Goal: Task Accomplishment & Management: Use online tool/utility

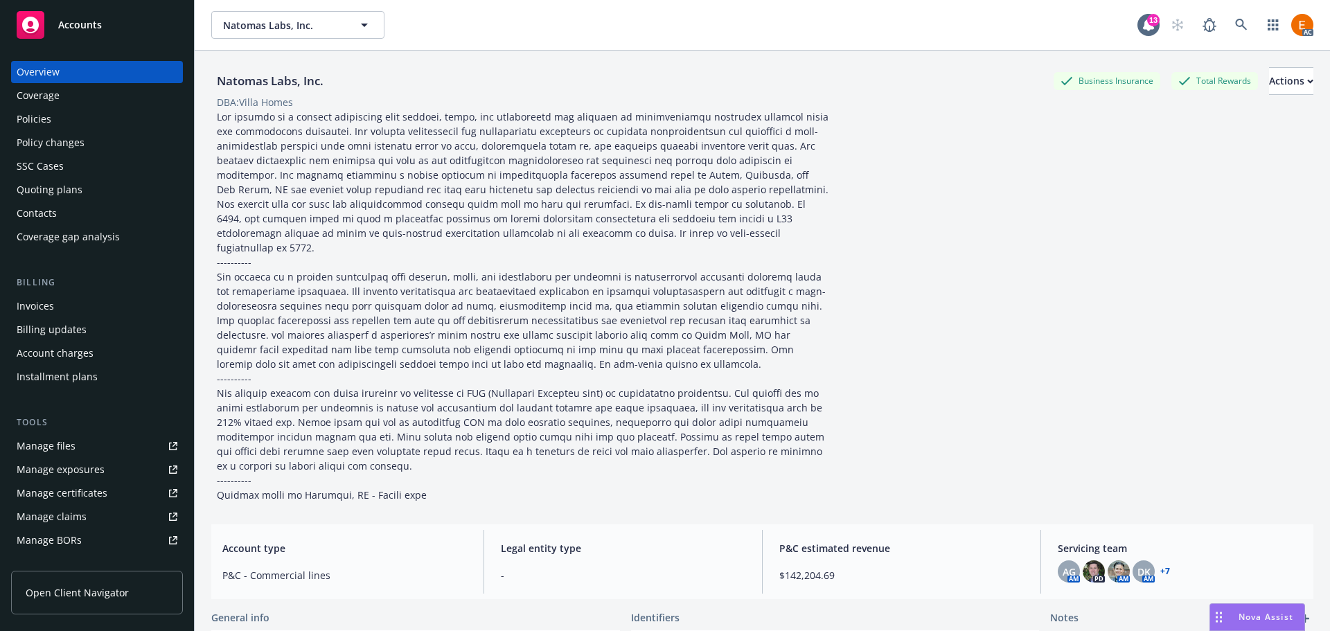
click at [109, 114] on div "Policies" at bounding box center [97, 119] width 161 height 22
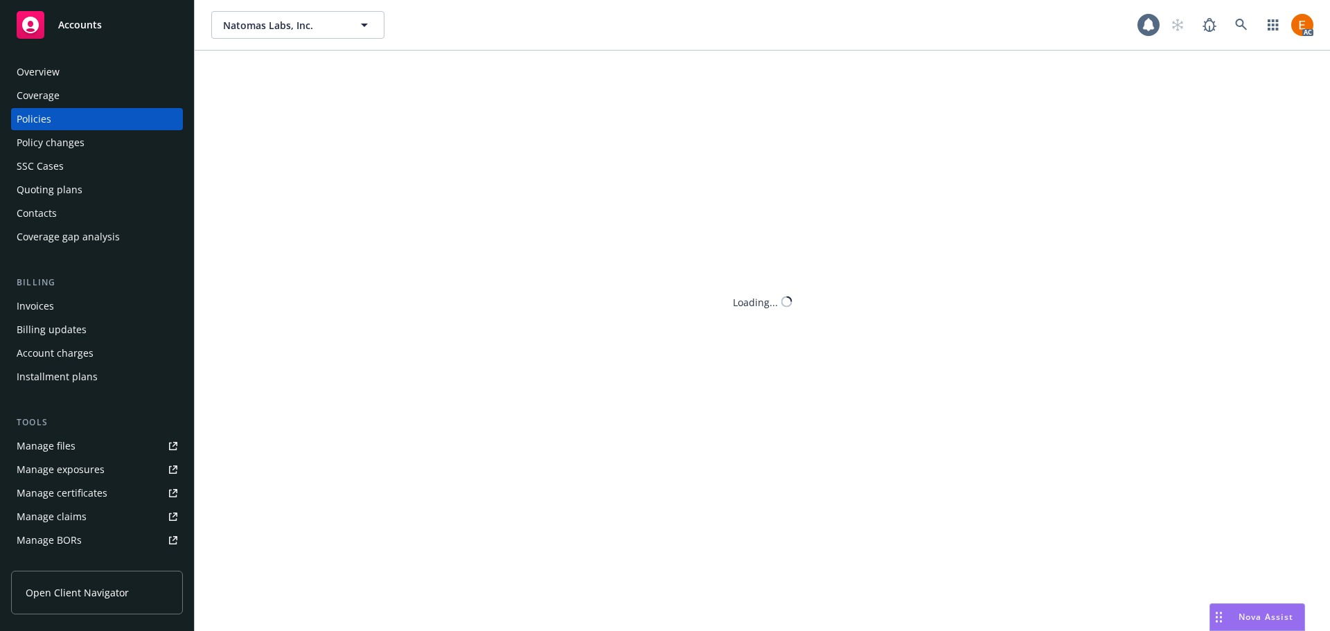
click at [136, 121] on div "Policies" at bounding box center [97, 119] width 161 height 22
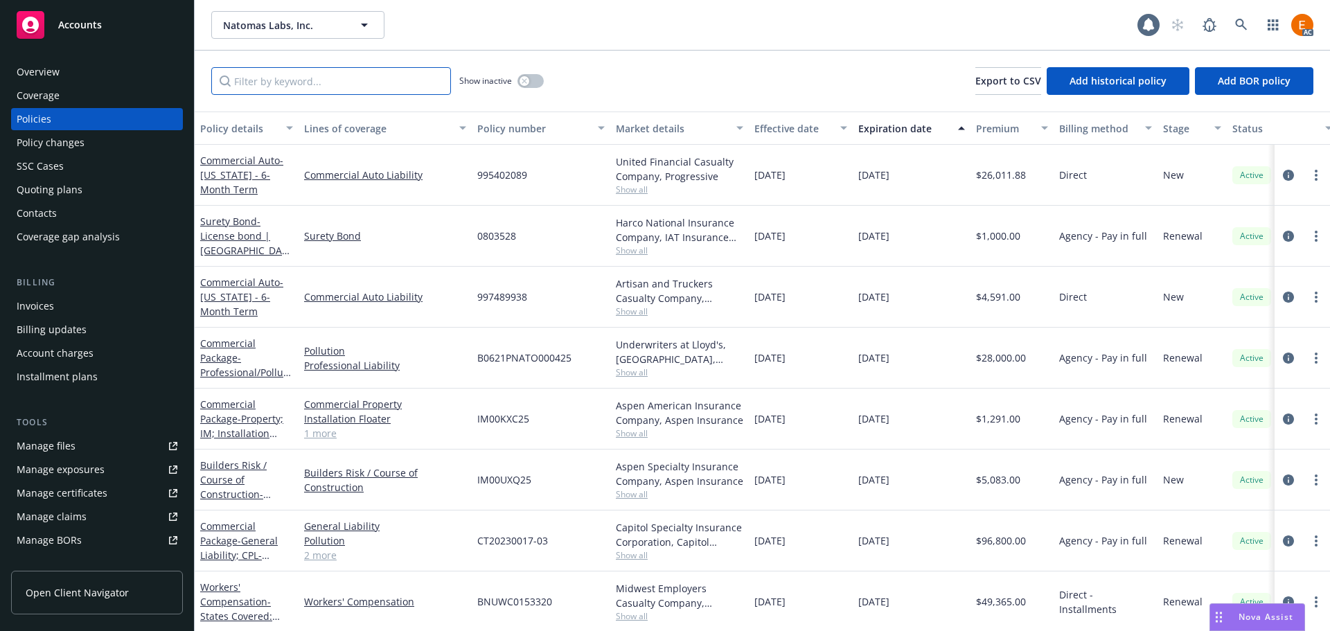
click at [413, 90] on input "Filter by keyword..." at bounding box center [331, 81] width 240 height 28
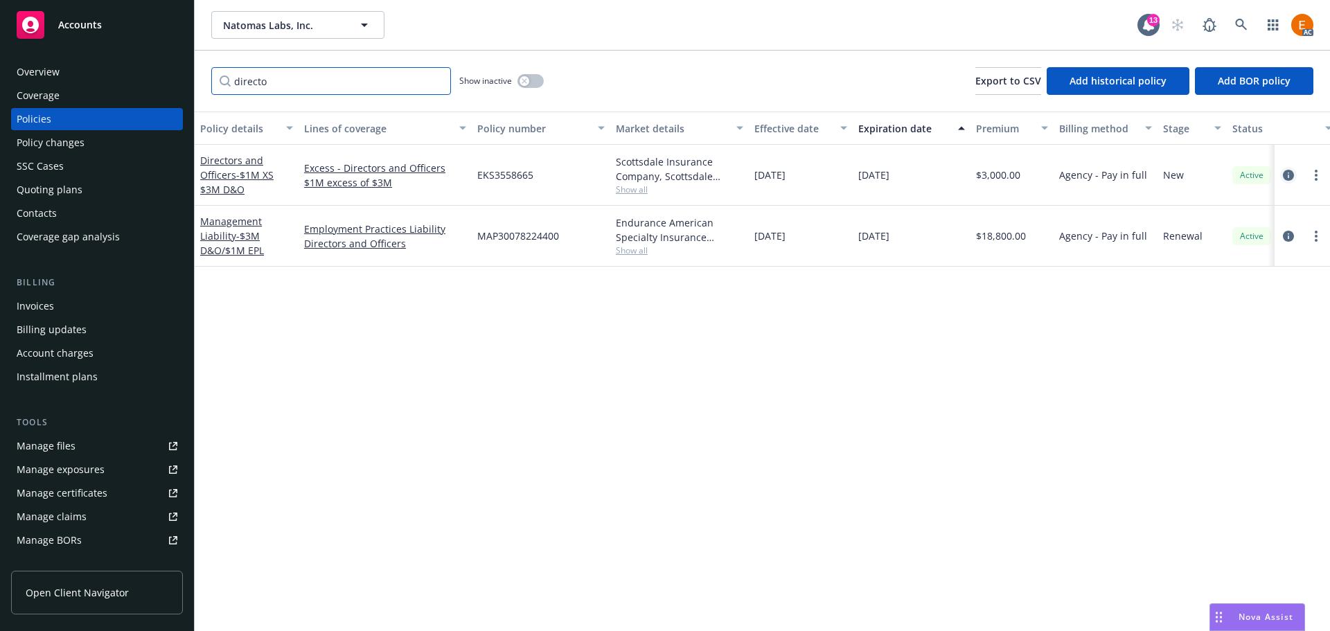
type input "directo"
click at [1289, 174] on icon "circleInformation" at bounding box center [1287, 175] width 11 height 11
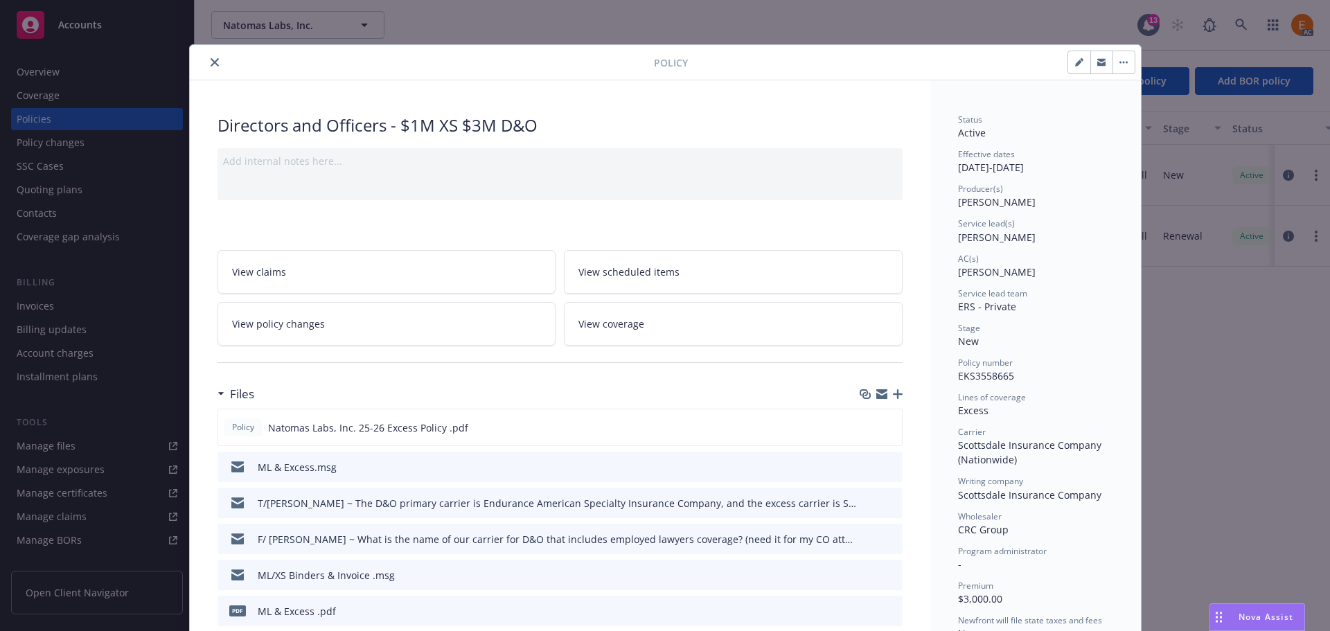
click at [893, 393] on icon "button" at bounding box center [898, 394] width 10 height 10
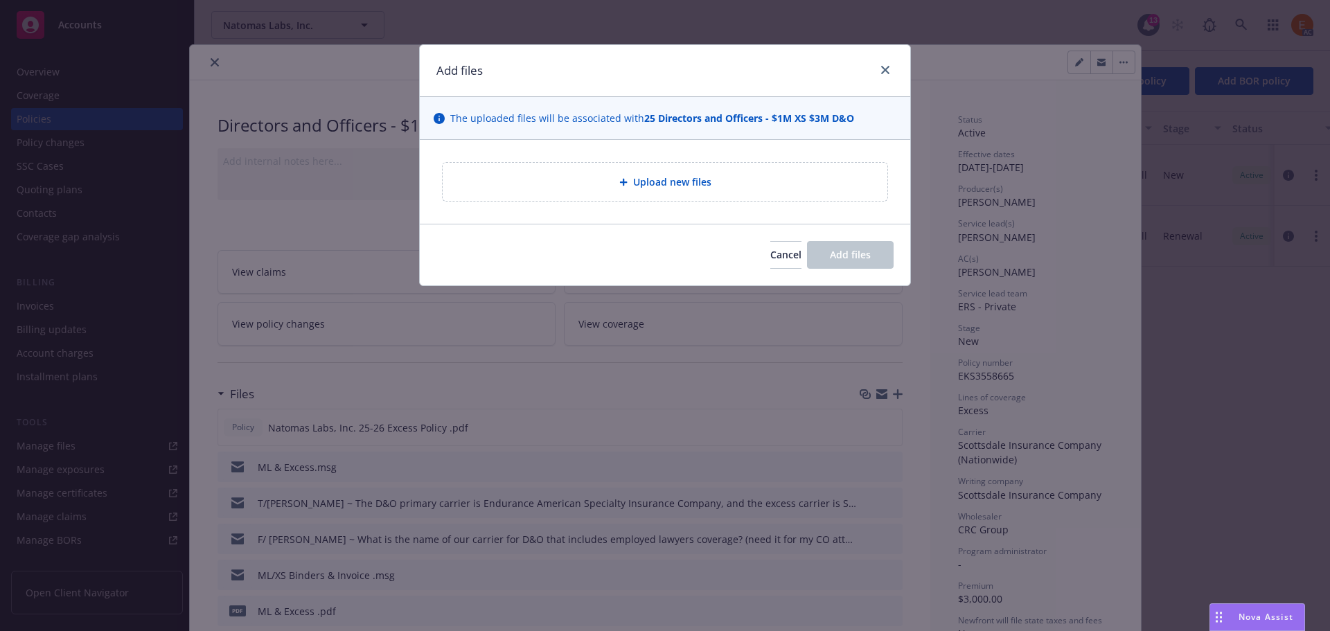
click at [691, 181] on span "Upload new files" at bounding box center [672, 182] width 78 height 15
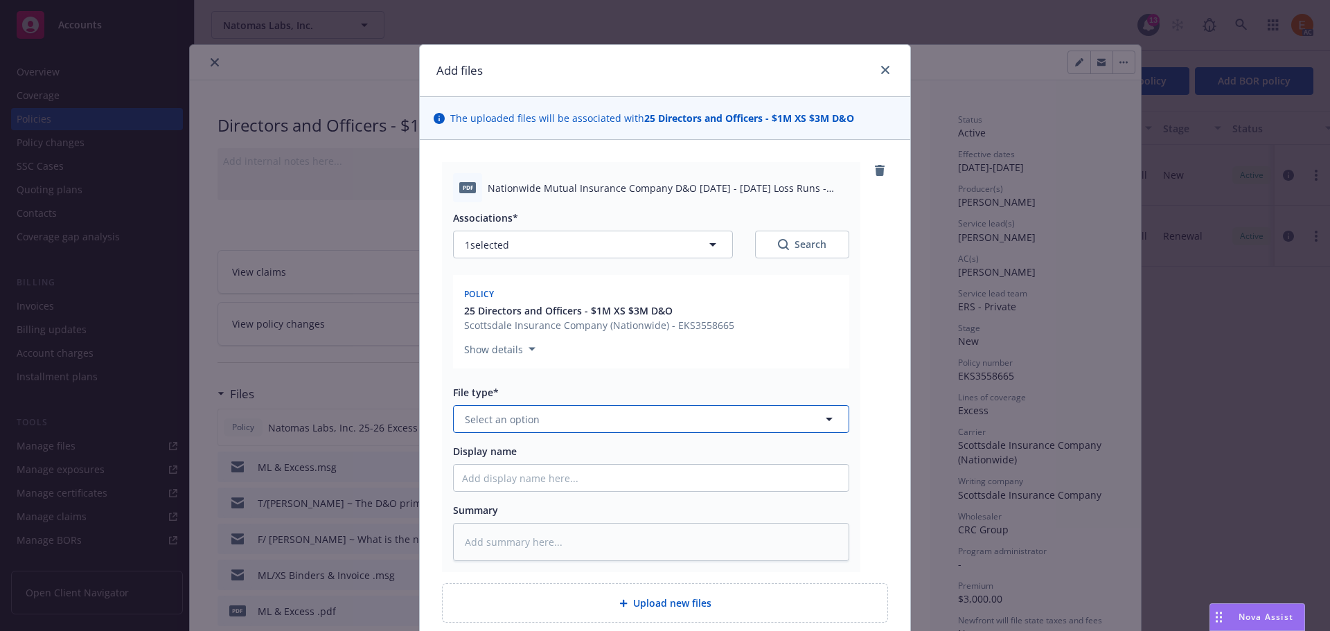
click at [626, 418] on button "Select an option" at bounding box center [651, 419] width 396 height 28
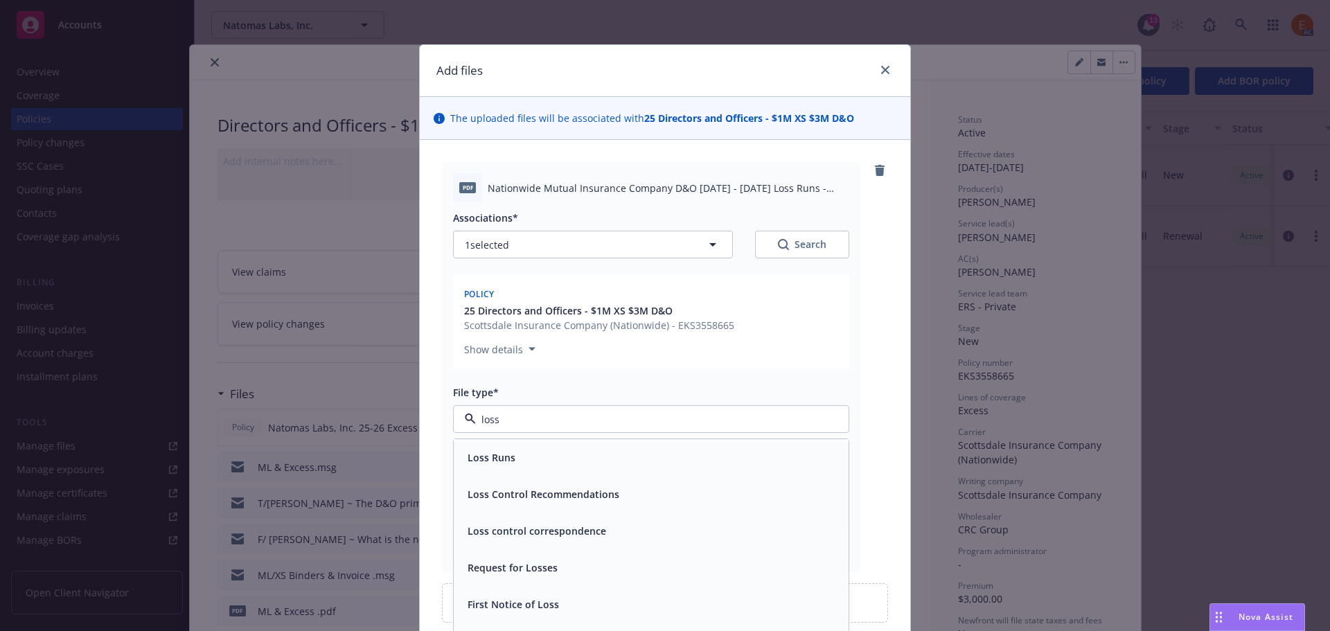
type input "loss r"
click at [594, 458] on div "Loss Runs" at bounding box center [651, 457] width 378 height 20
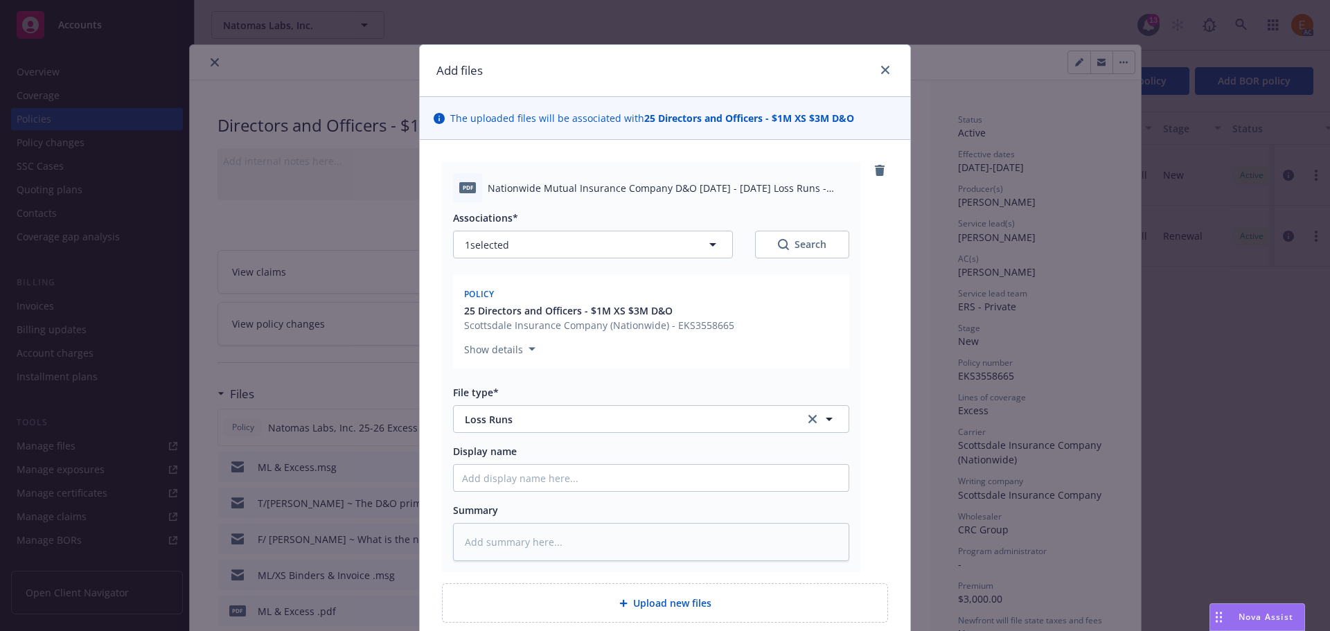
click at [796, 251] on div "Search" at bounding box center [802, 245] width 48 height 14
type textarea "x"
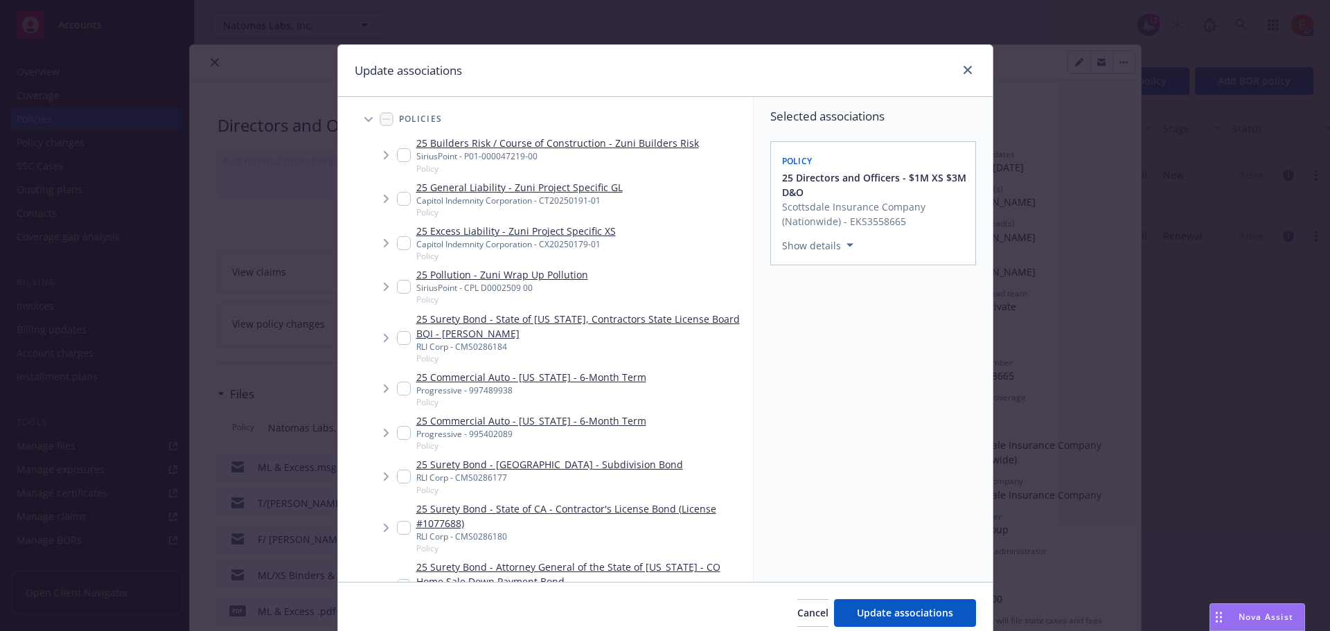
click at [364, 120] on icon "Tree Example" at bounding box center [368, 119] width 8 height 5
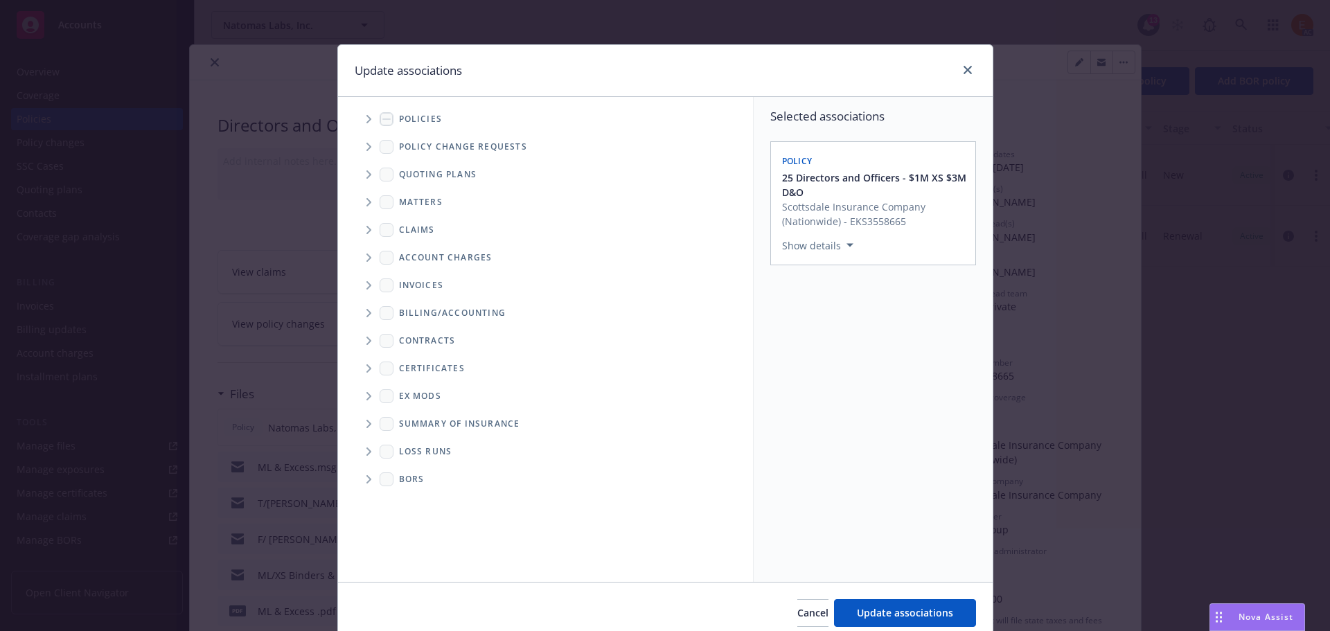
click at [364, 446] on span "Folder Tree Example" at bounding box center [368, 451] width 22 height 22
drag, startPoint x: 422, startPoint y: 510, endPoint x: 424, endPoint y: 499, distance: 10.6
click at [422, 509] on div "2025" at bounding box center [421, 501] width 44 height 20
click at [424, 498] on link "2025" at bounding box center [432, 501] width 22 height 15
click at [421, 506] on link "2025" at bounding box center [432, 501] width 22 height 15
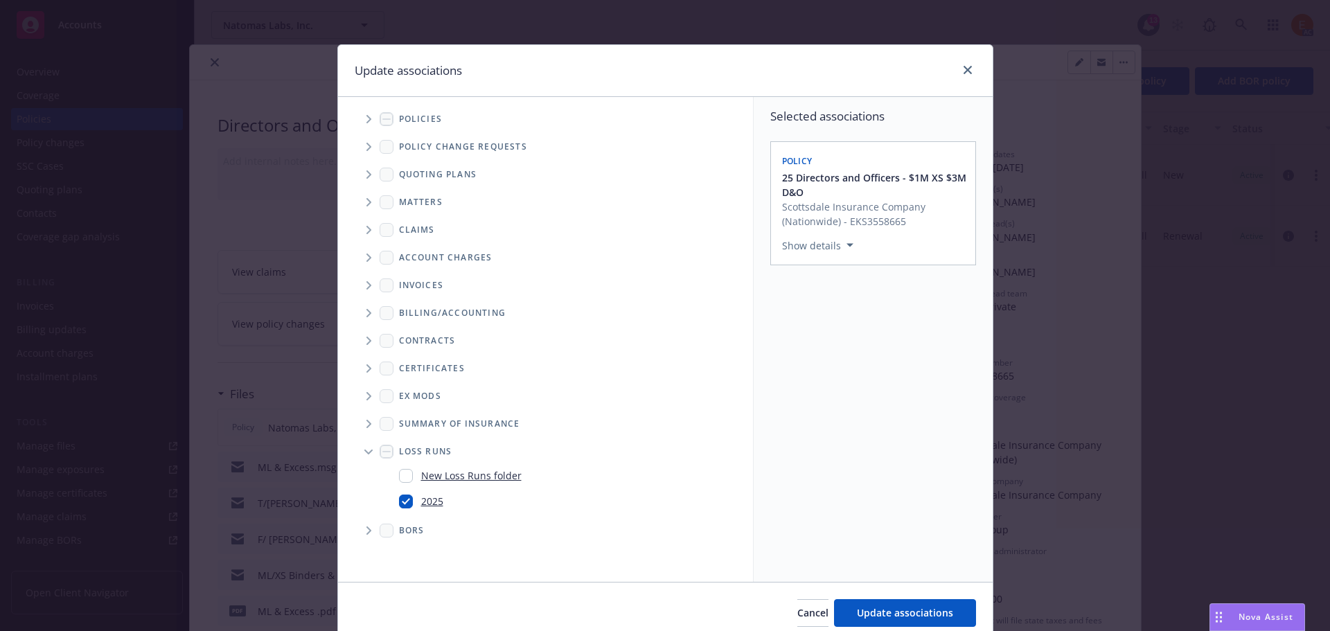
checkbox input "true"
click at [915, 604] on button "Update associations" at bounding box center [905, 613] width 142 height 28
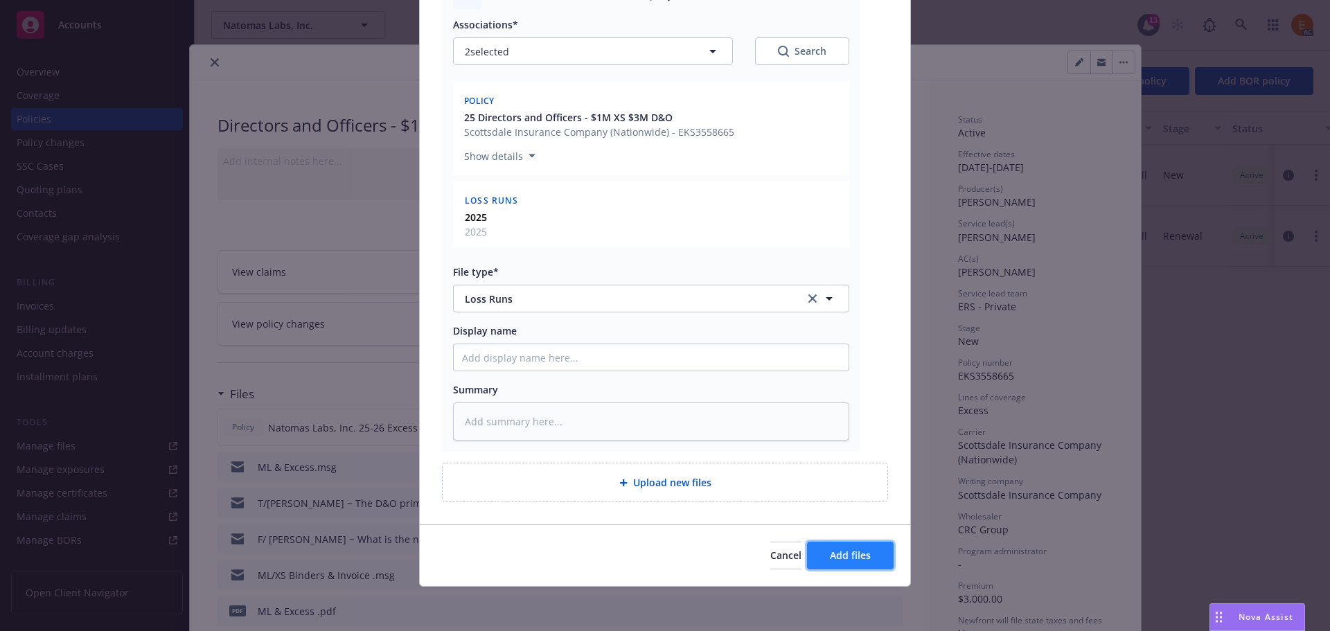
click at [880, 551] on button "Add files" at bounding box center [850, 556] width 87 height 28
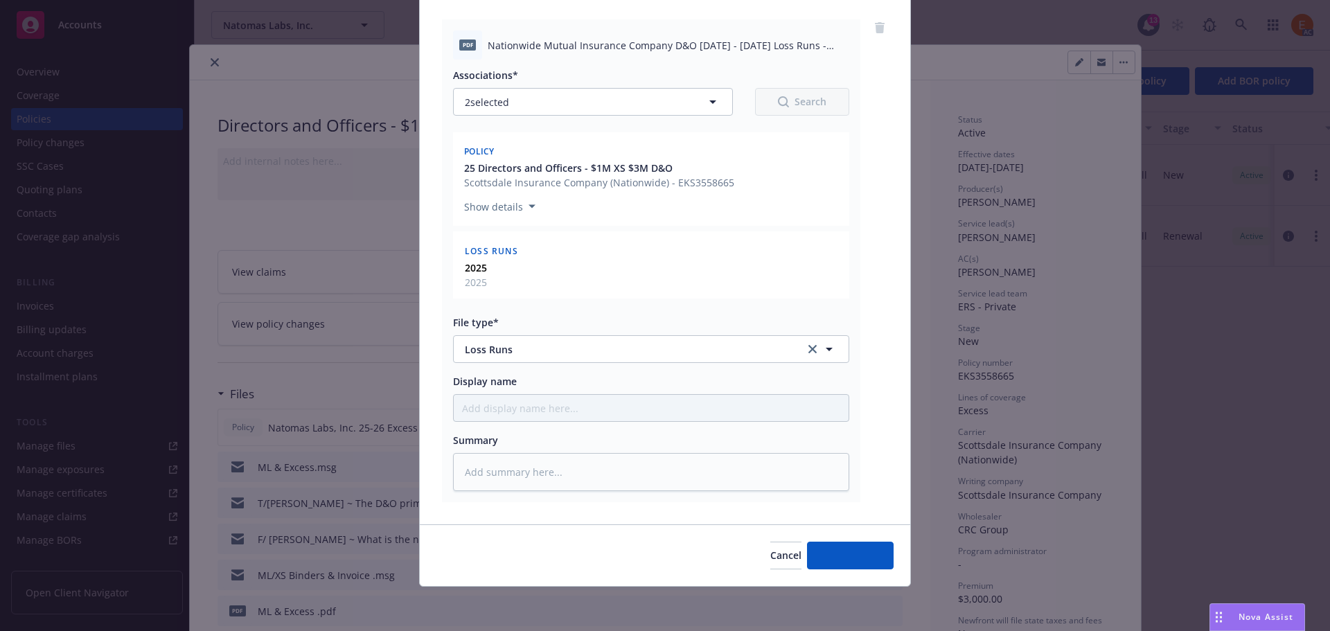
type textarea "x"
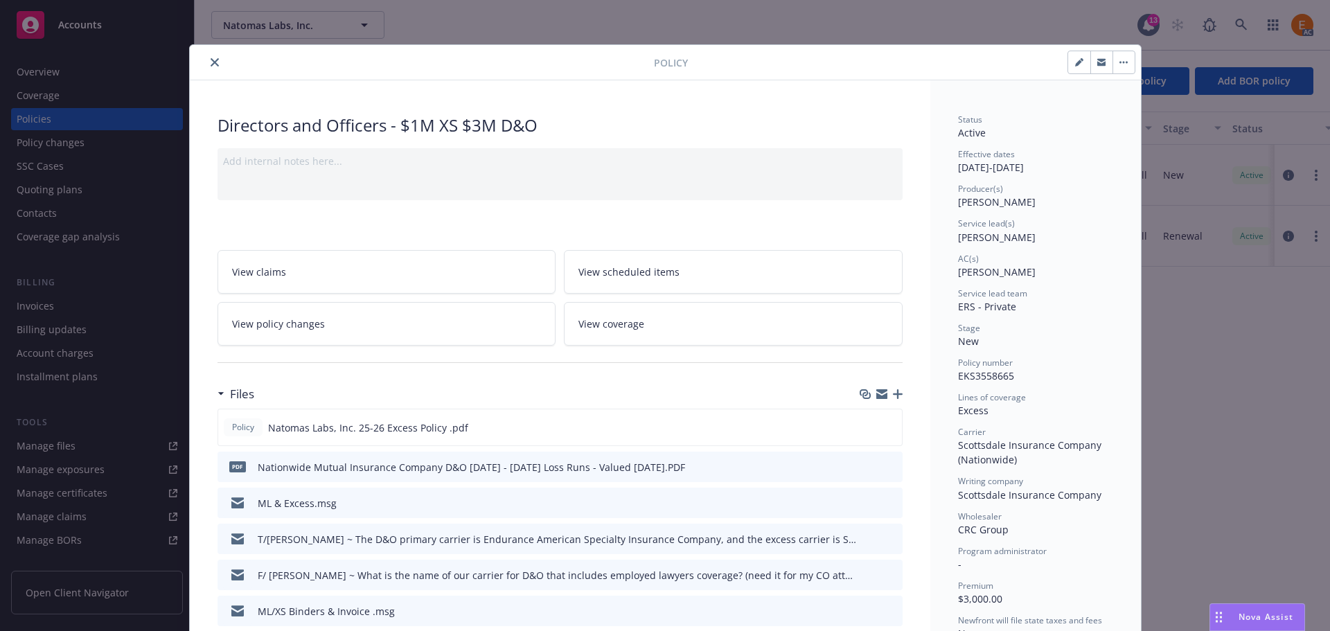
click at [211, 62] on icon "close" at bounding box center [215, 62] width 8 height 8
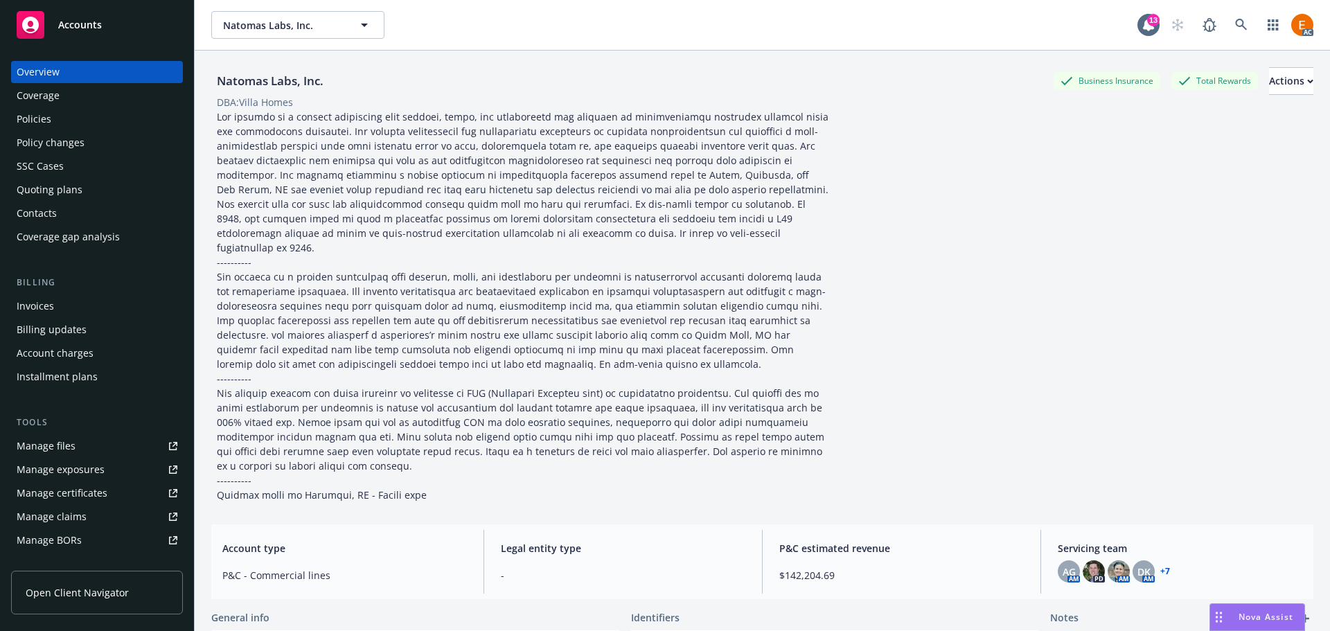
click at [79, 95] on div "Coverage" at bounding box center [97, 95] width 161 height 22
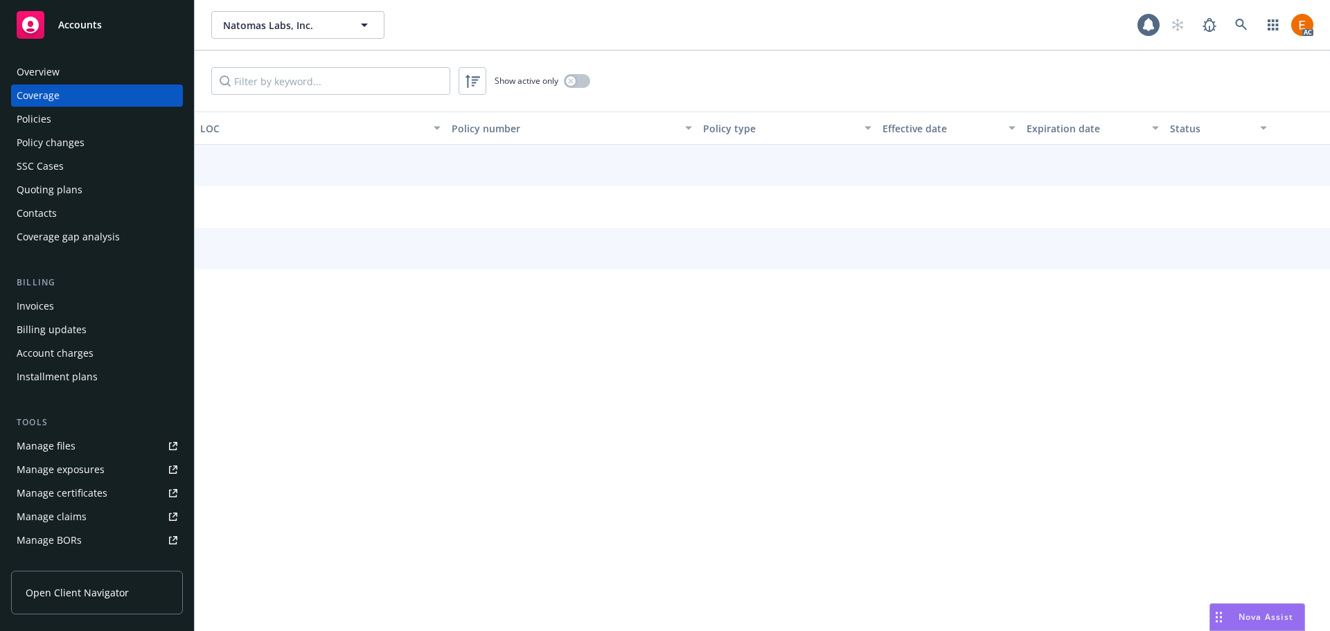
click at [117, 62] on div "Overview" at bounding box center [97, 72] width 161 height 22
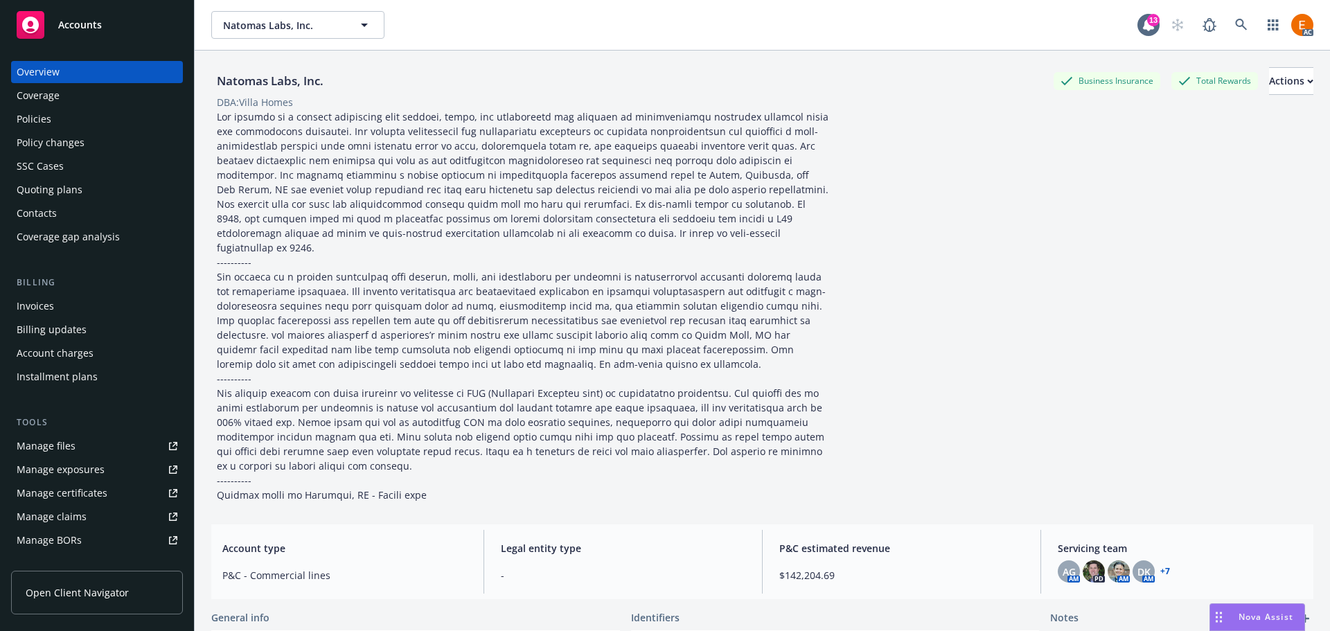
click at [1160, 567] on link "+ 7" at bounding box center [1165, 571] width 10 height 8
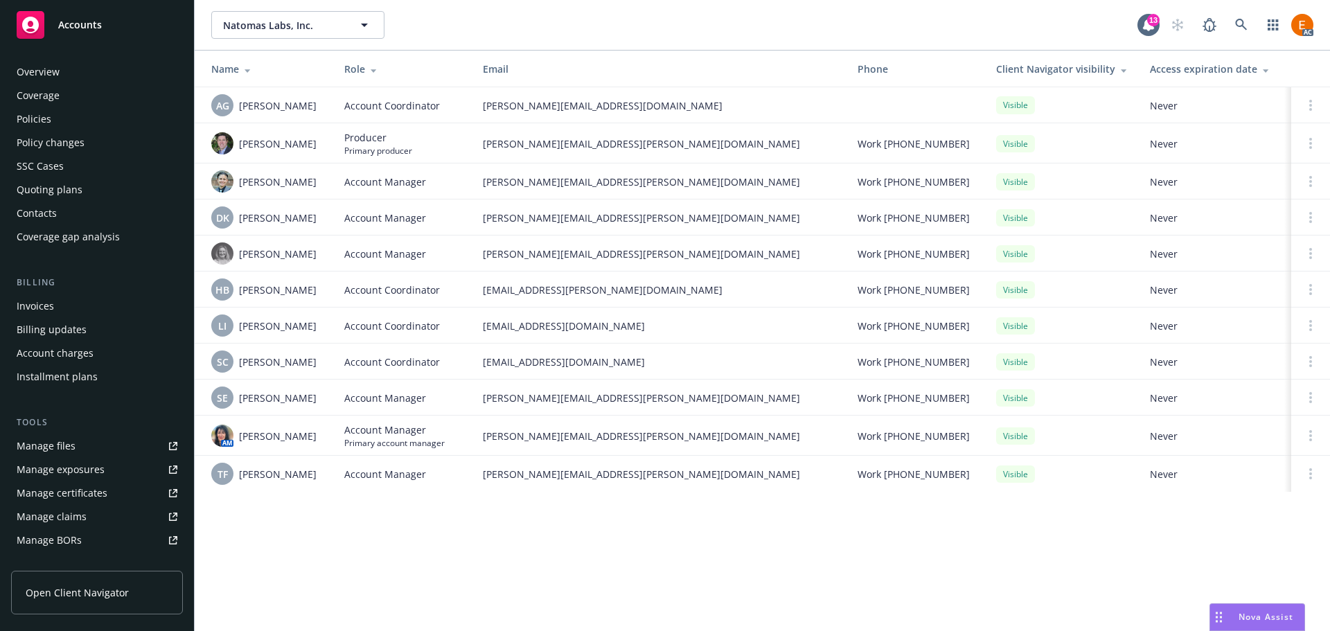
click at [63, 111] on div "Policies" at bounding box center [97, 119] width 161 height 22
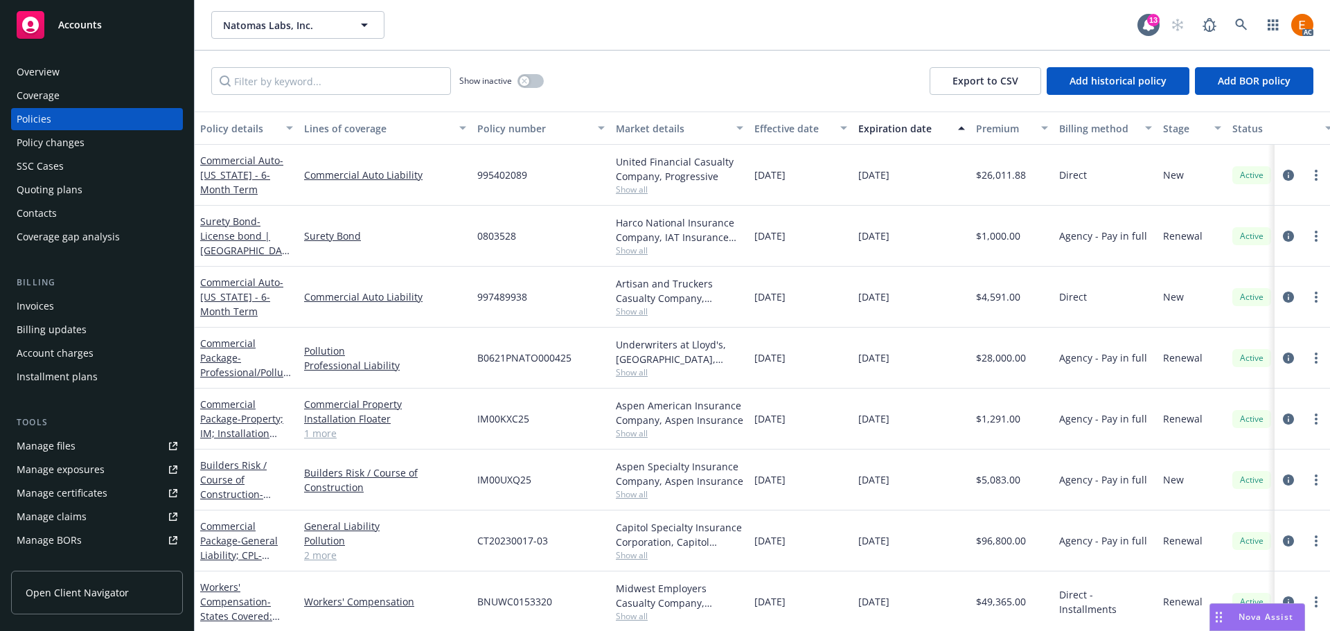
click at [96, 191] on div "Quoting plans" at bounding box center [97, 190] width 161 height 22
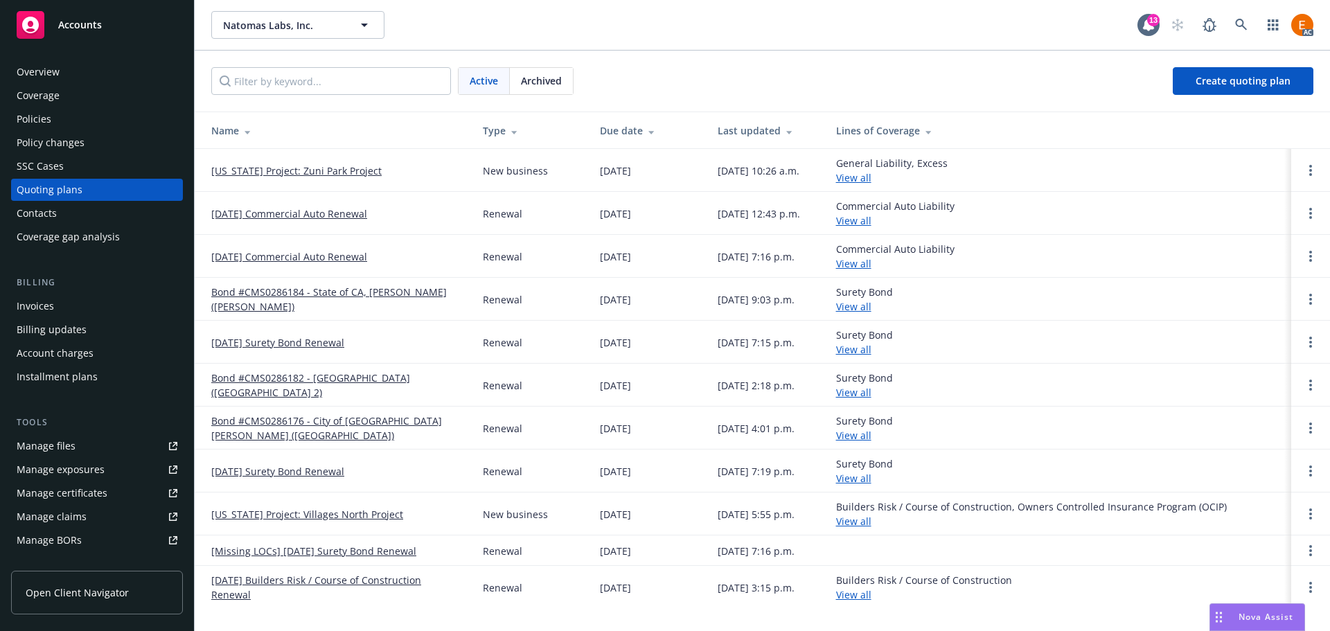
click at [348, 219] on link "10/03/25 Commercial Auto Renewal" at bounding box center [289, 213] width 156 height 15
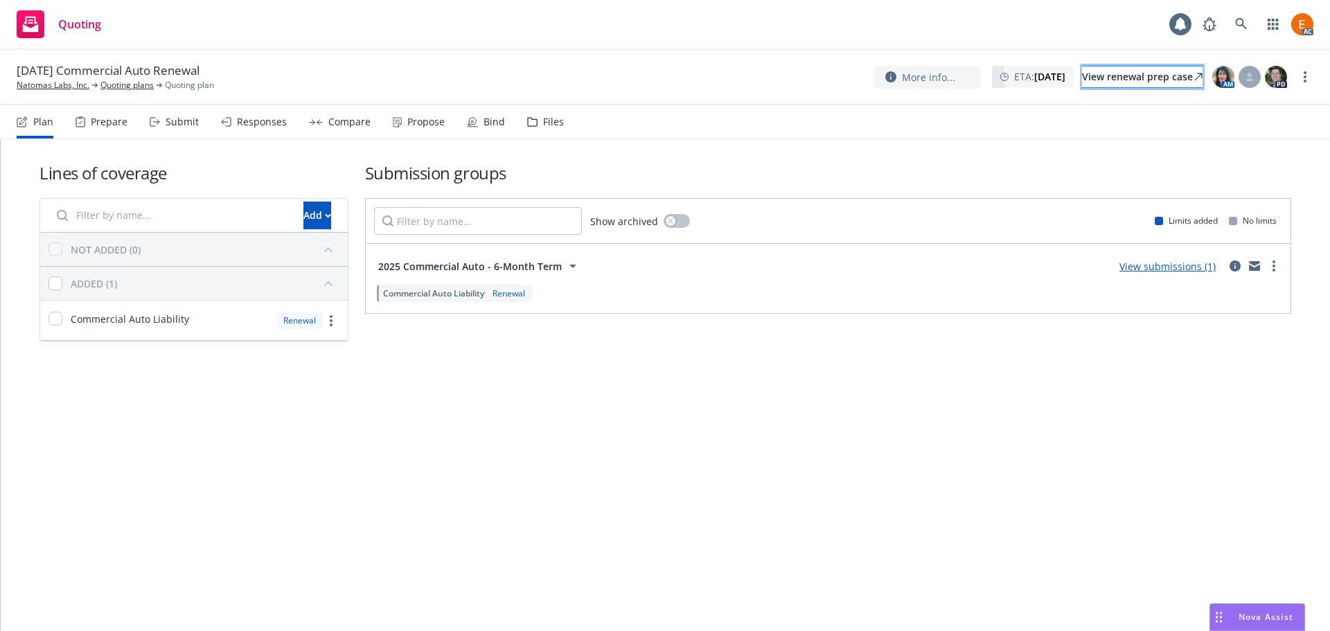
click at [1144, 78] on div "View renewal prep case" at bounding box center [1142, 76] width 120 height 21
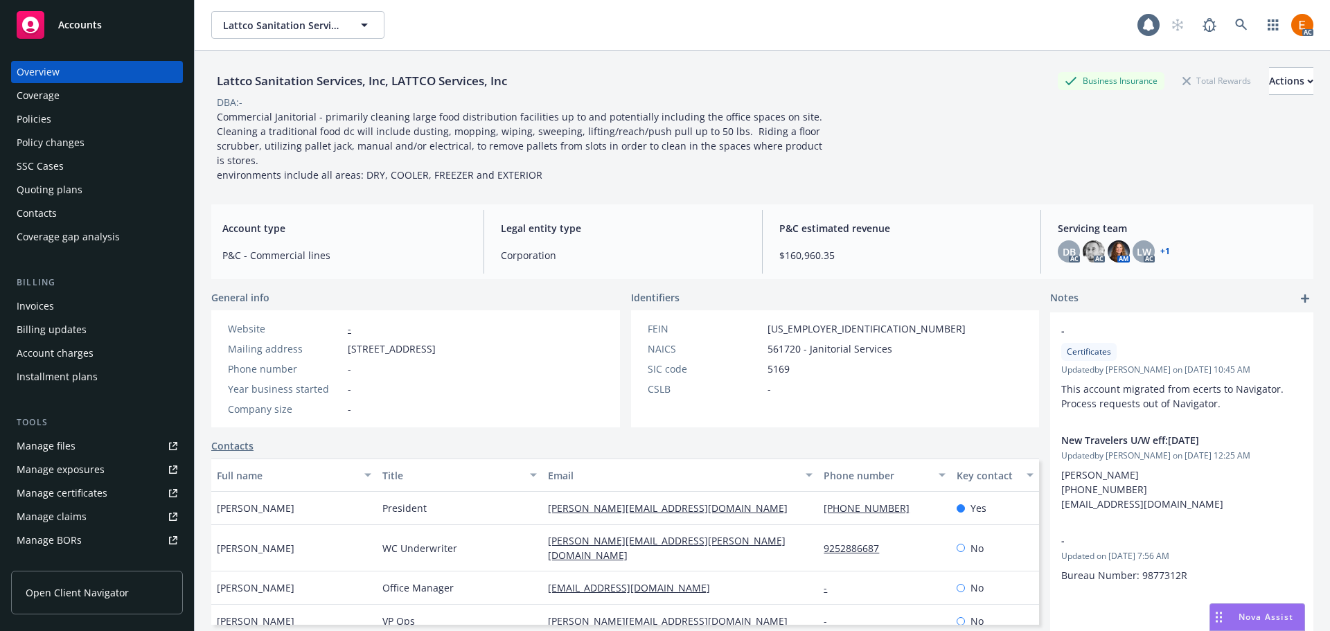
drag, startPoint x: 0, startPoint y: 0, endPoint x: 107, endPoint y: 121, distance: 161.4
click at [85, 124] on div "Policies" at bounding box center [97, 119] width 161 height 22
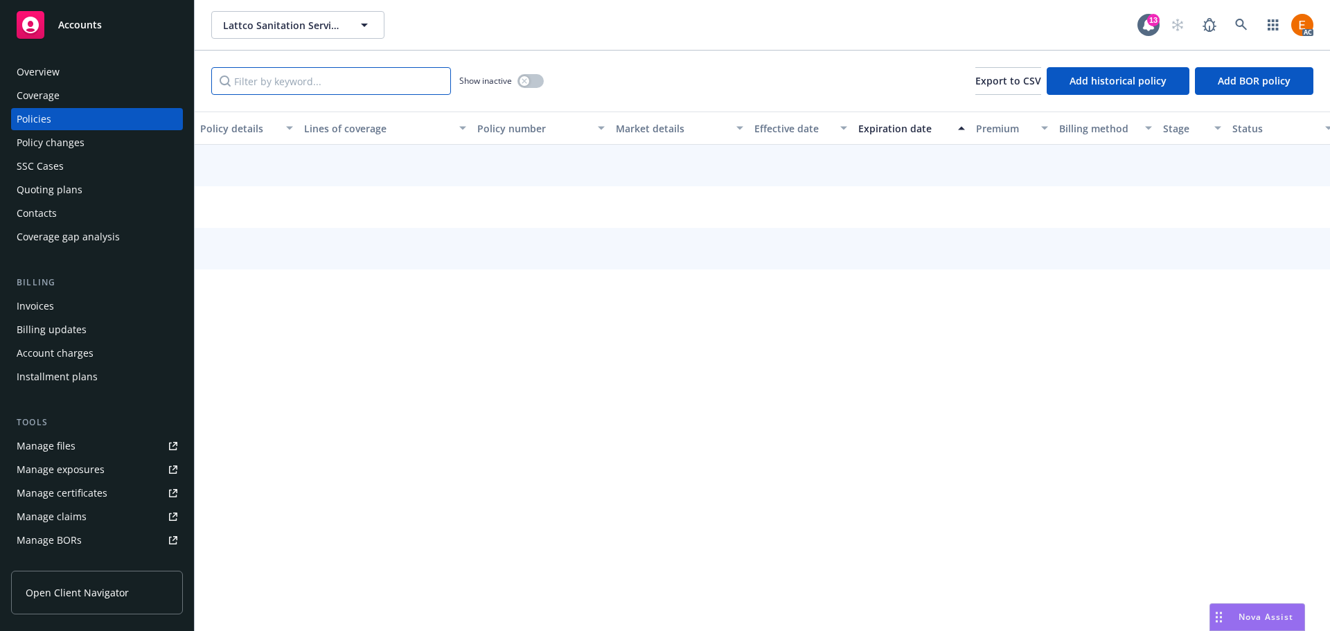
click at [384, 75] on input "Filter by keyword..." at bounding box center [331, 81] width 240 height 28
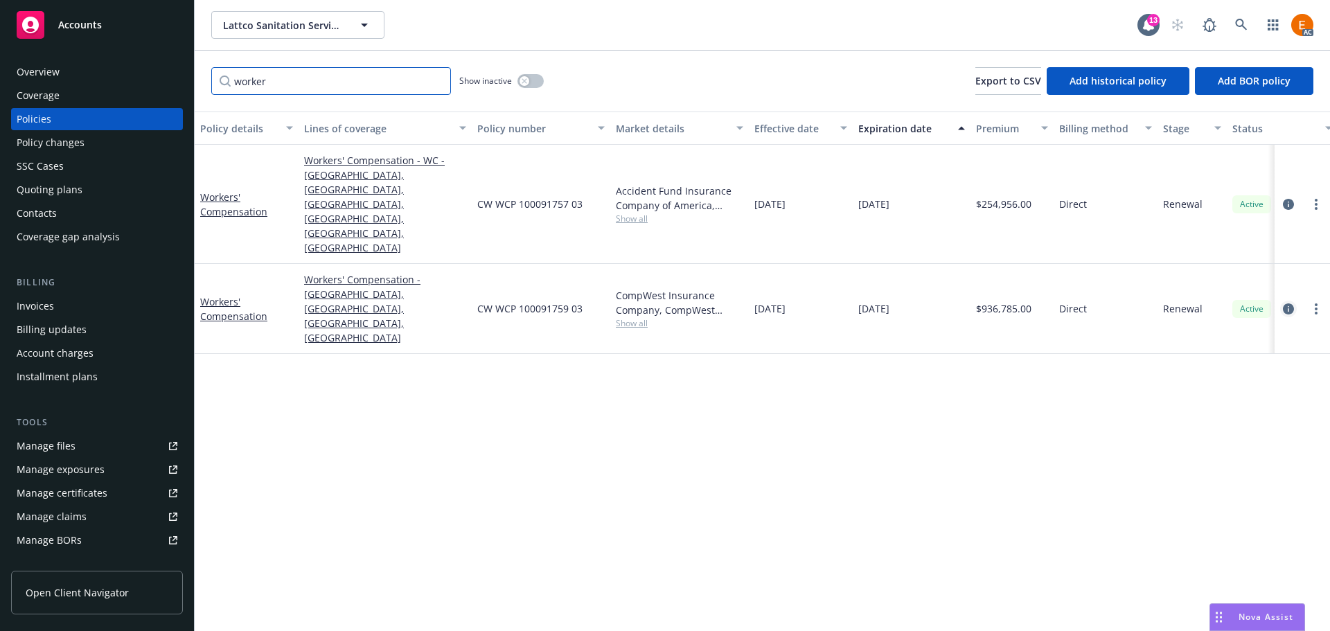
type input "worker"
click at [1284, 303] on icon "circleInformation" at bounding box center [1287, 308] width 11 height 11
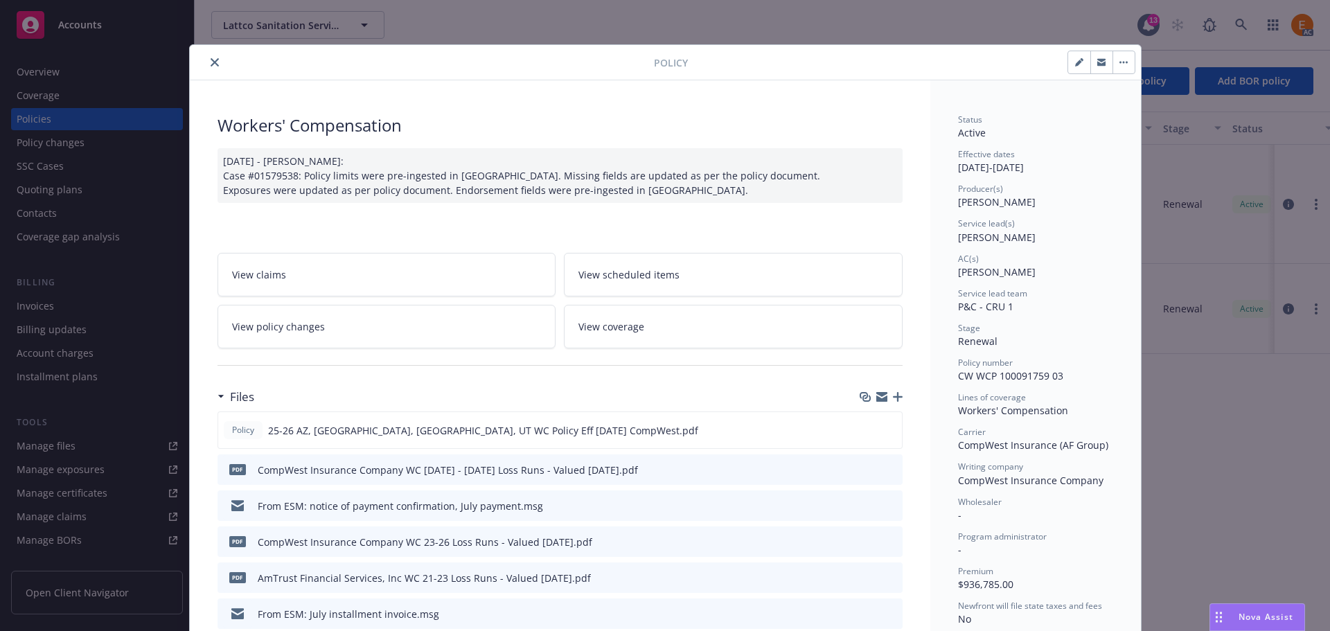
click at [895, 396] on icon "button" at bounding box center [898, 397] width 10 height 10
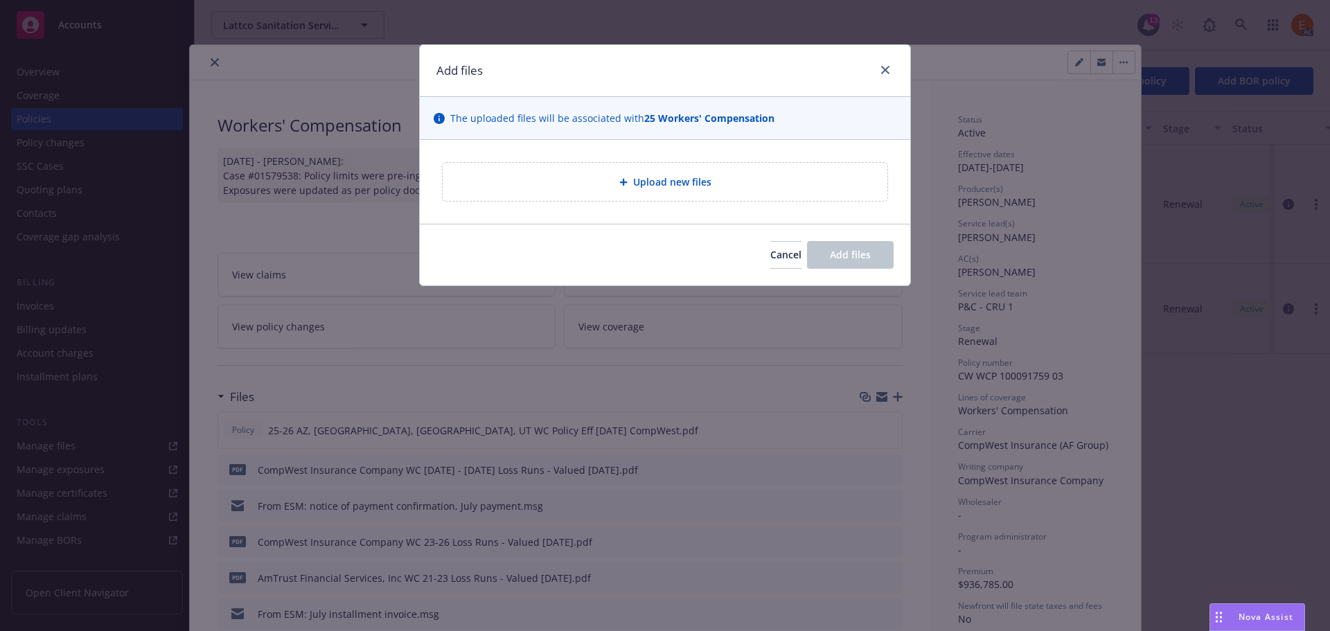
click at [712, 200] on div "Upload new files" at bounding box center [664, 182] width 445 height 38
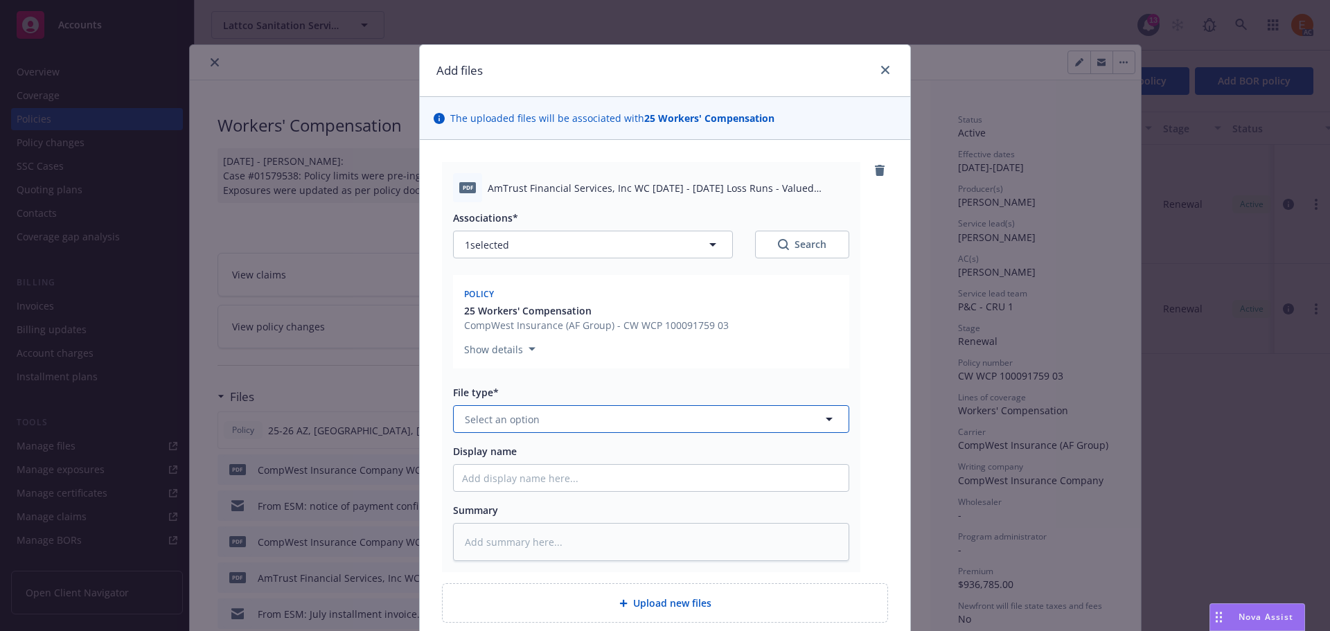
click at [591, 424] on button "Select an option" at bounding box center [651, 419] width 396 height 28
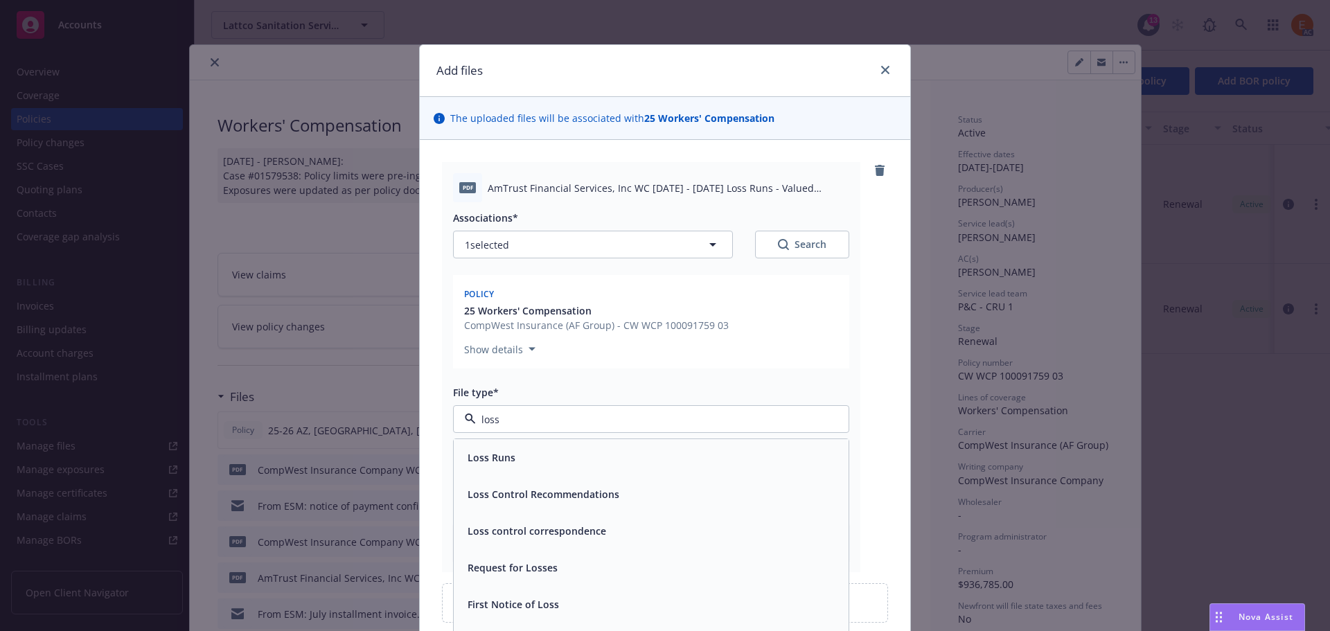
type input "loss r"
click at [564, 460] on div "Loss Runs" at bounding box center [651, 457] width 378 height 20
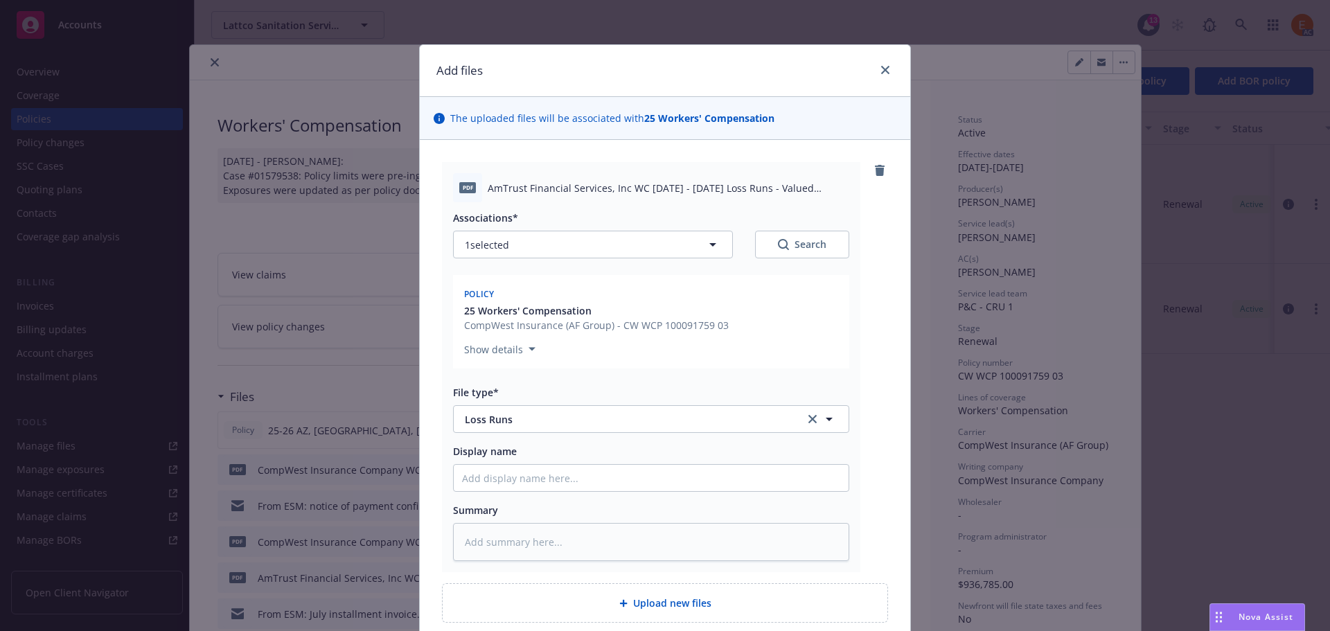
click at [796, 247] on div "Search" at bounding box center [802, 245] width 48 height 14
type textarea "x"
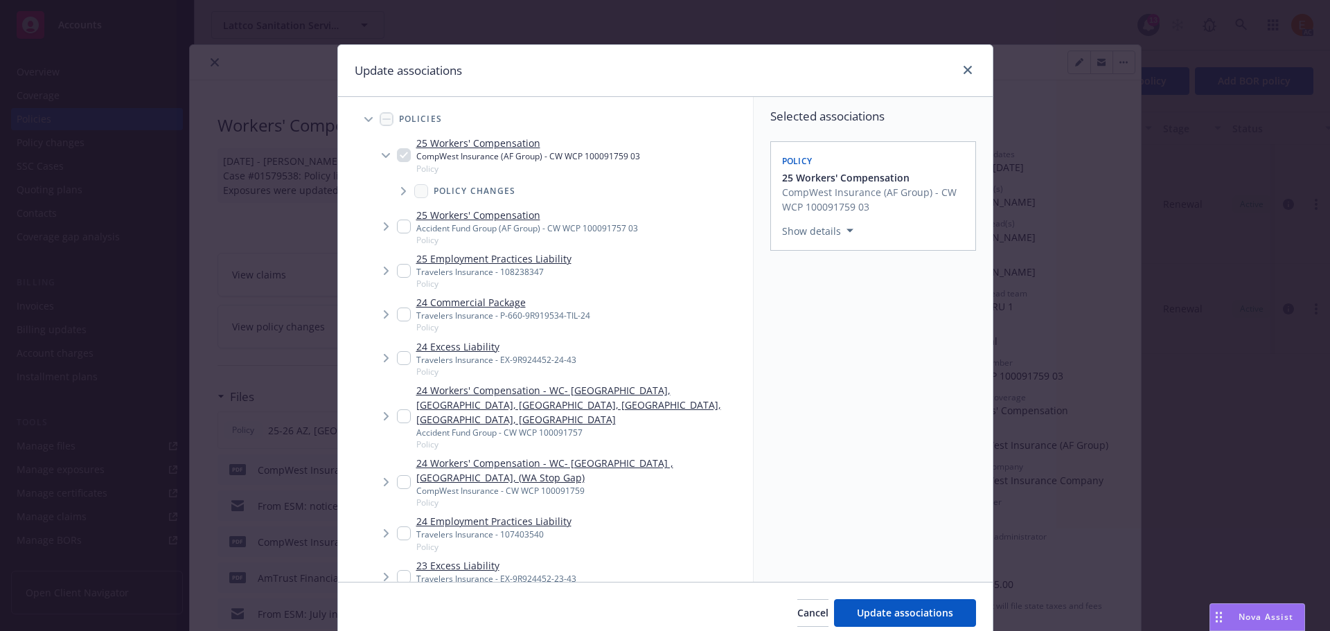
click at [364, 118] on icon "Tree Example" at bounding box center [368, 120] width 8 height 6
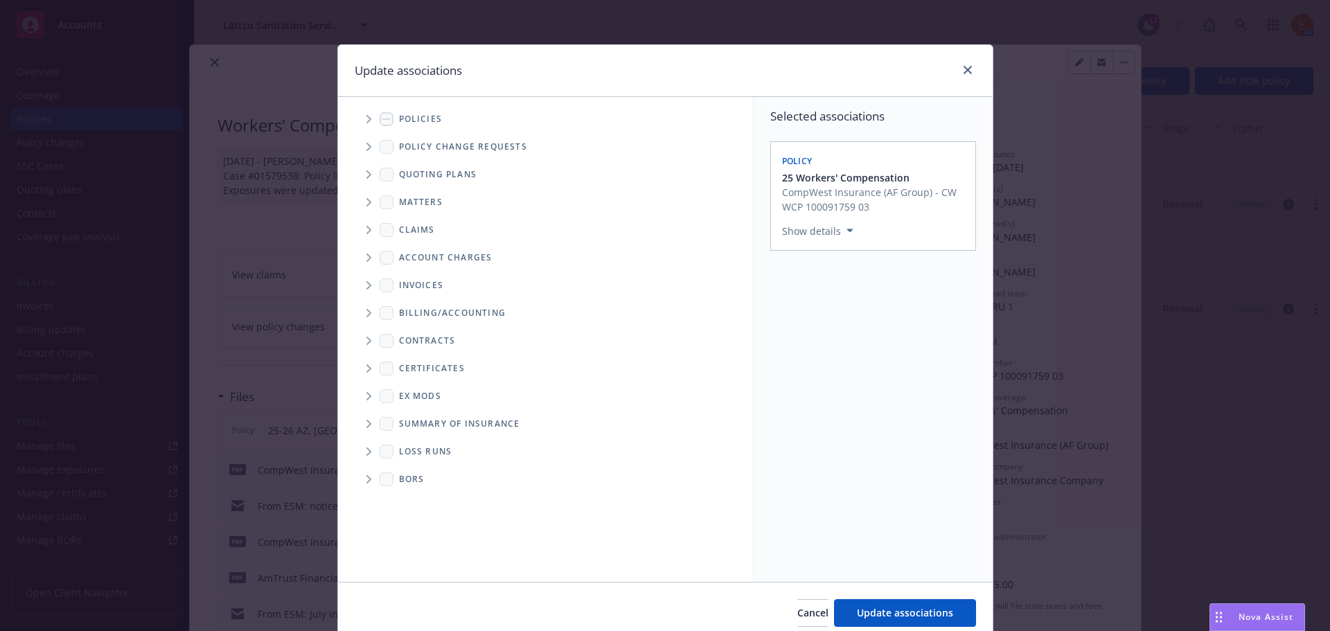
click at [357, 451] on span "Folder Tree Example" at bounding box center [368, 451] width 22 height 22
click at [421, 508] on link "2025" at bounding box center [432, 501] width 22 height 15
checkbox input "true"
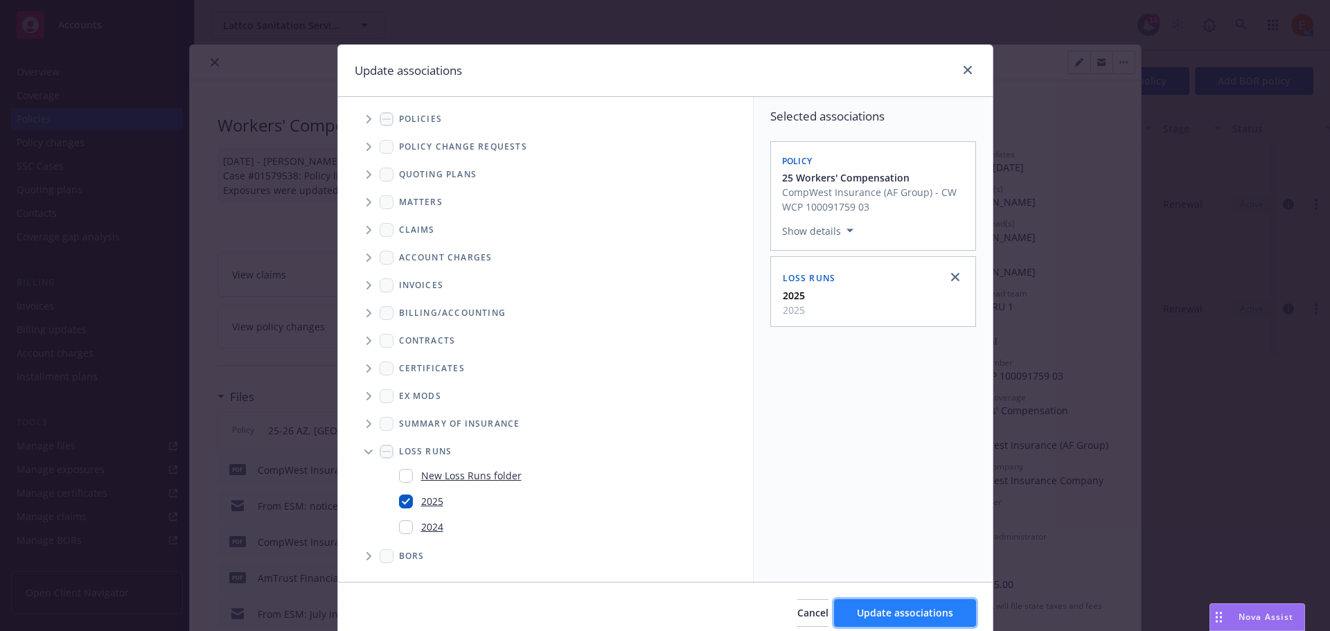
click at [922, 609] on span "Update associations" at bounding box center [905, 612] width 96 height 13
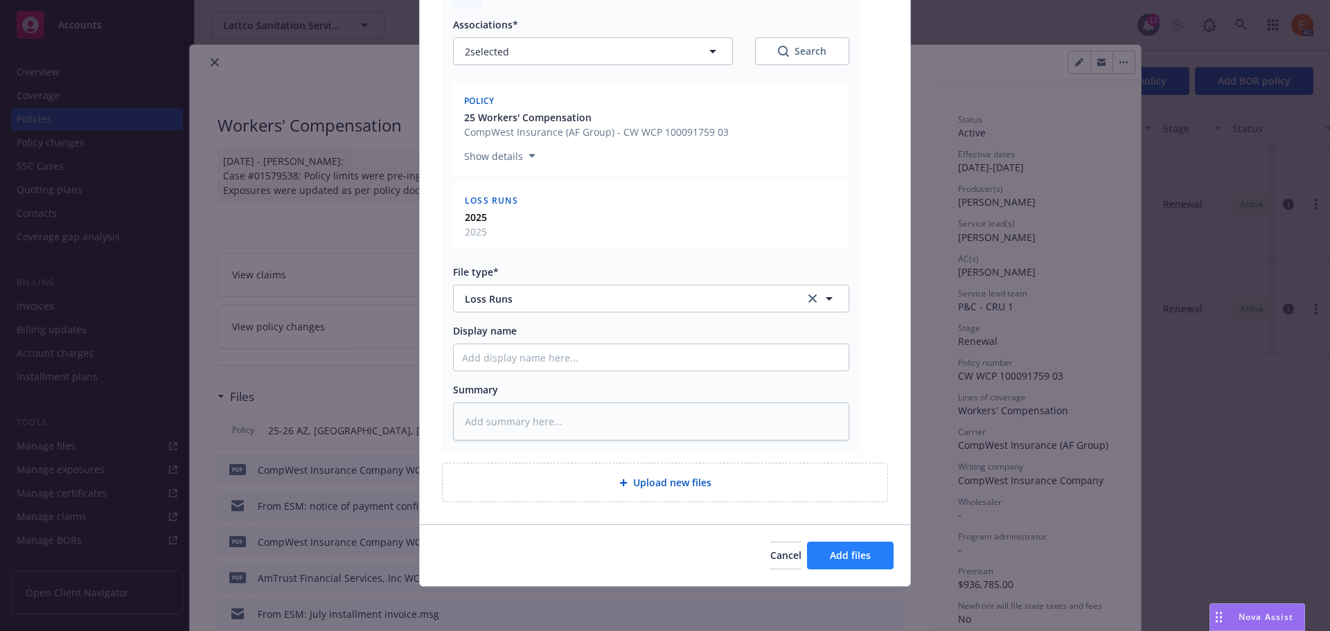
click at [855, 574] on div "Cancel Add files" at bounding box center [665, 555] width 490 height 62
click at [852, 557] on span "Add files" at bounding box center [850, 554] width 41 height 13
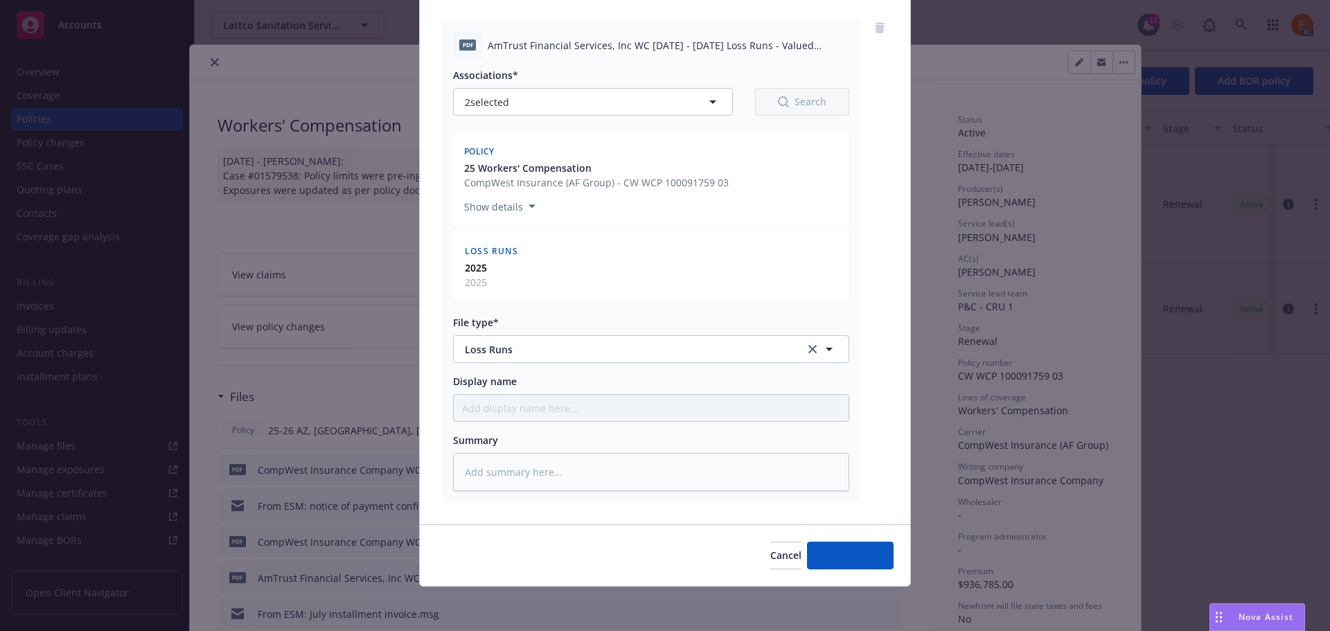
type textarea "x"
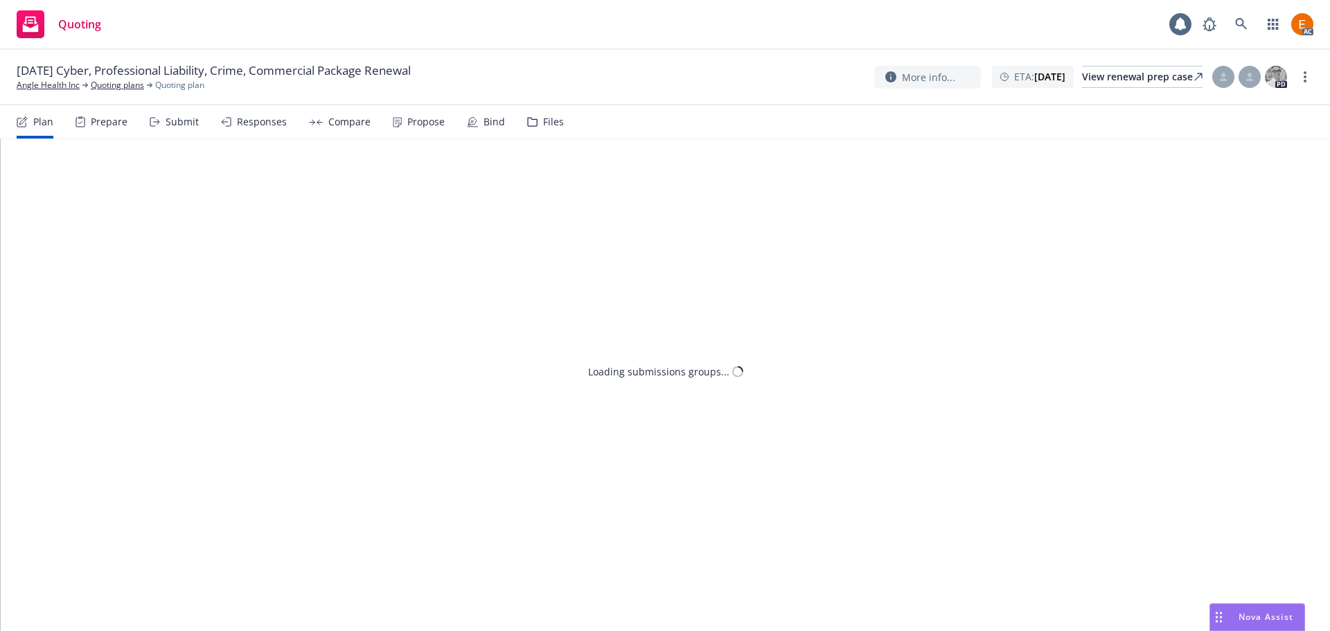
click at [531, 118] on icon at bounding box center [532, 122] width 10 height 10
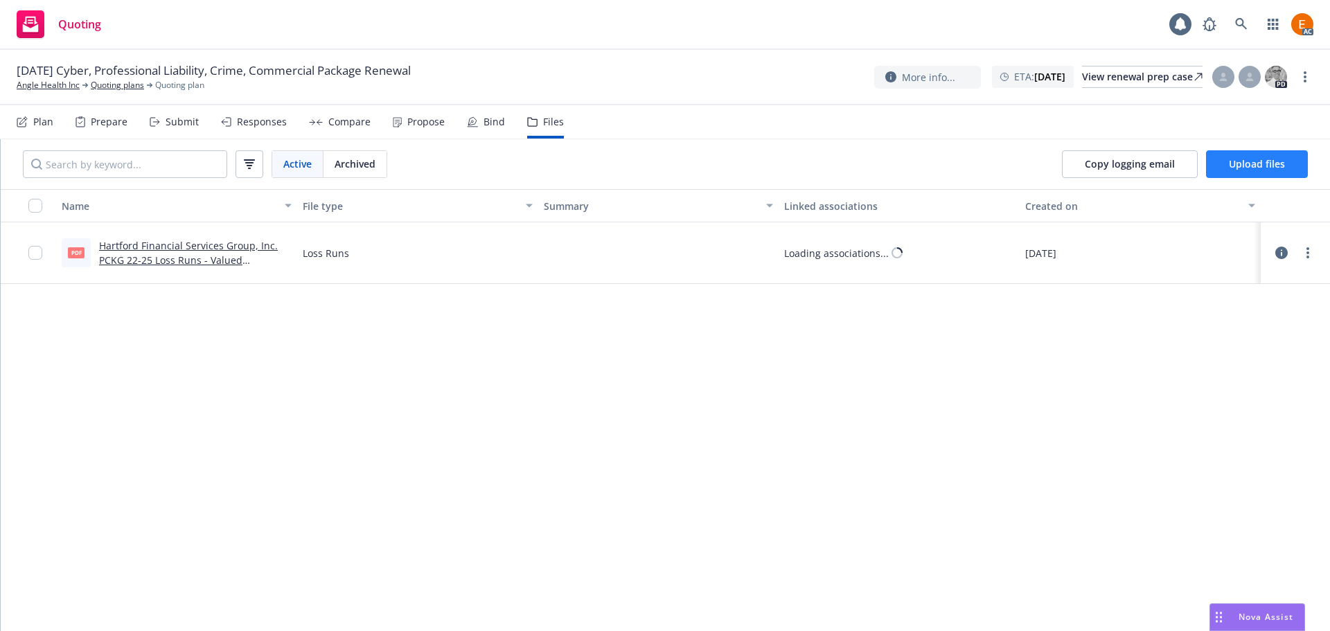
drag, startPoint x: 1256, startPoint y: 178, endPoint x: 1249, endPoint y: 170, distance: 10.3
click at [1256, 178] on div "Copy logging email Upload files" at bounding box center [1184, 164] width 290 height 50
click at [1249, 169] on span "Upload files" at bounding box center [1256, 163] width 56 height 13
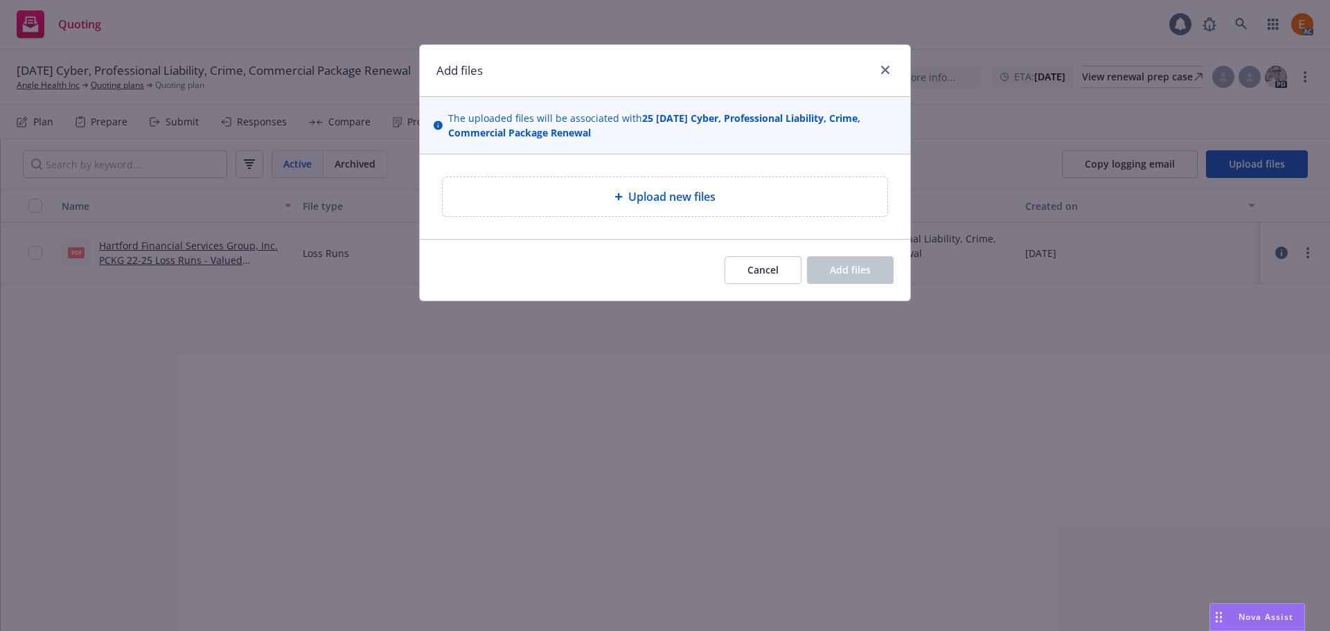
click at [721, 182] on div "Upload new files" at bounding box center [664, 196] width 445 height 39
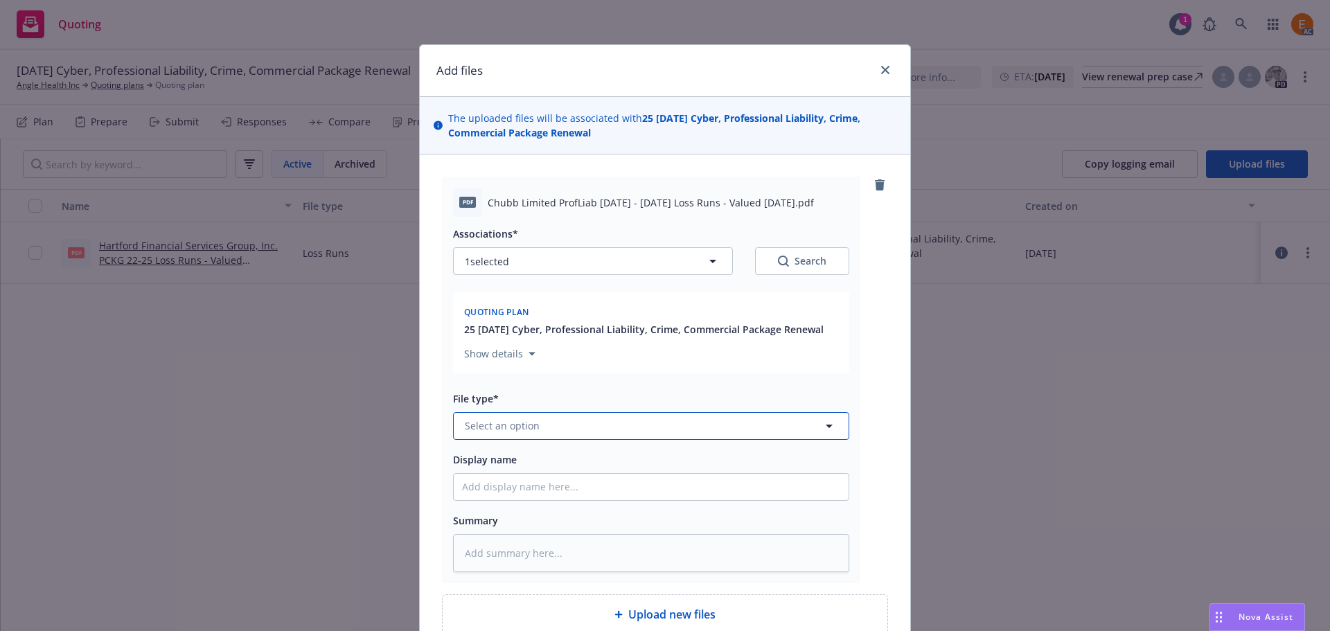
click at [546, 419] on button "Select an option" at bounding box center [651, 426] width 396 height 28
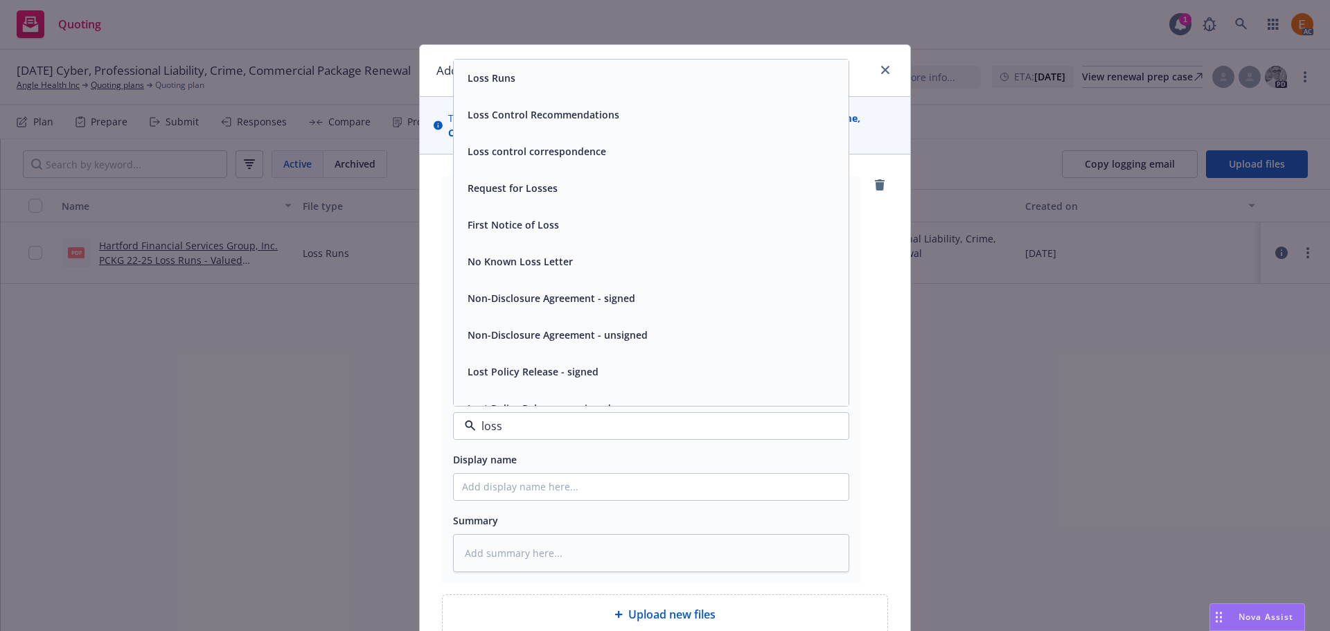
type input "loss r"
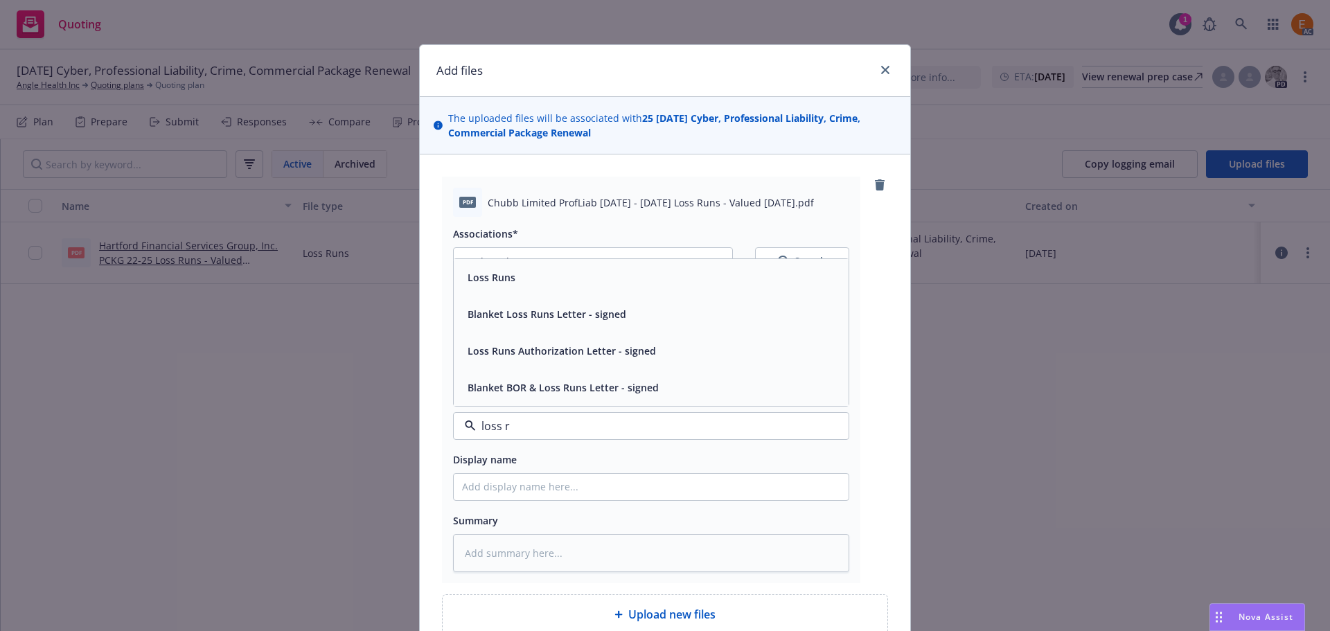
click at [523, 280] on div "Loss Runs" at bounding box center [651, 277] width 378 height 20
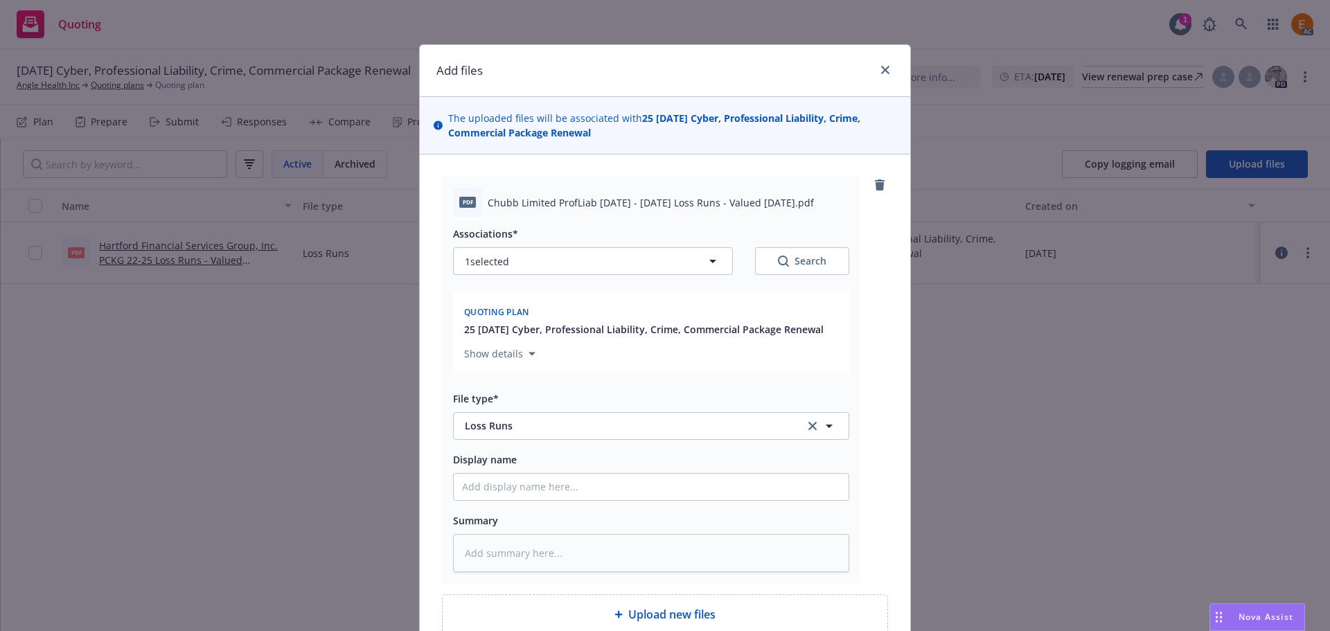
click at [796, 262] on div "Search" at bounding box center [802, 261] width 48 height 14
type textarea "x"
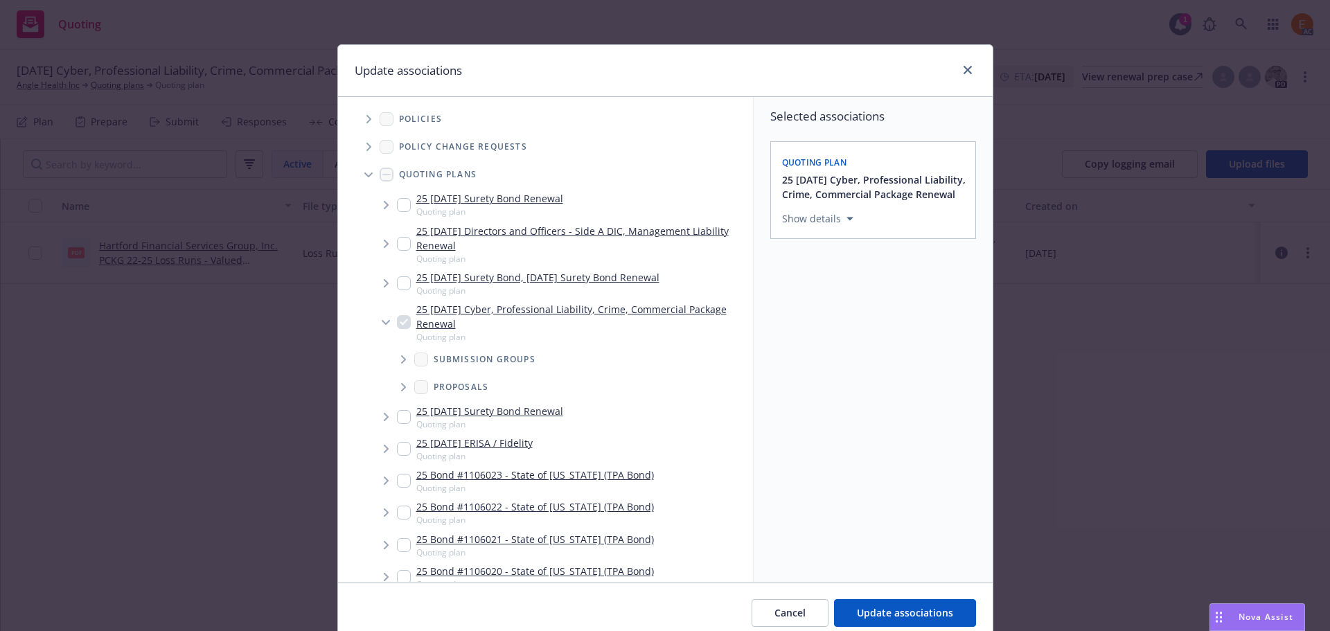
click at [361, 170] on span "Tree Example" at bounding box center [368, 174] width 22 height 22
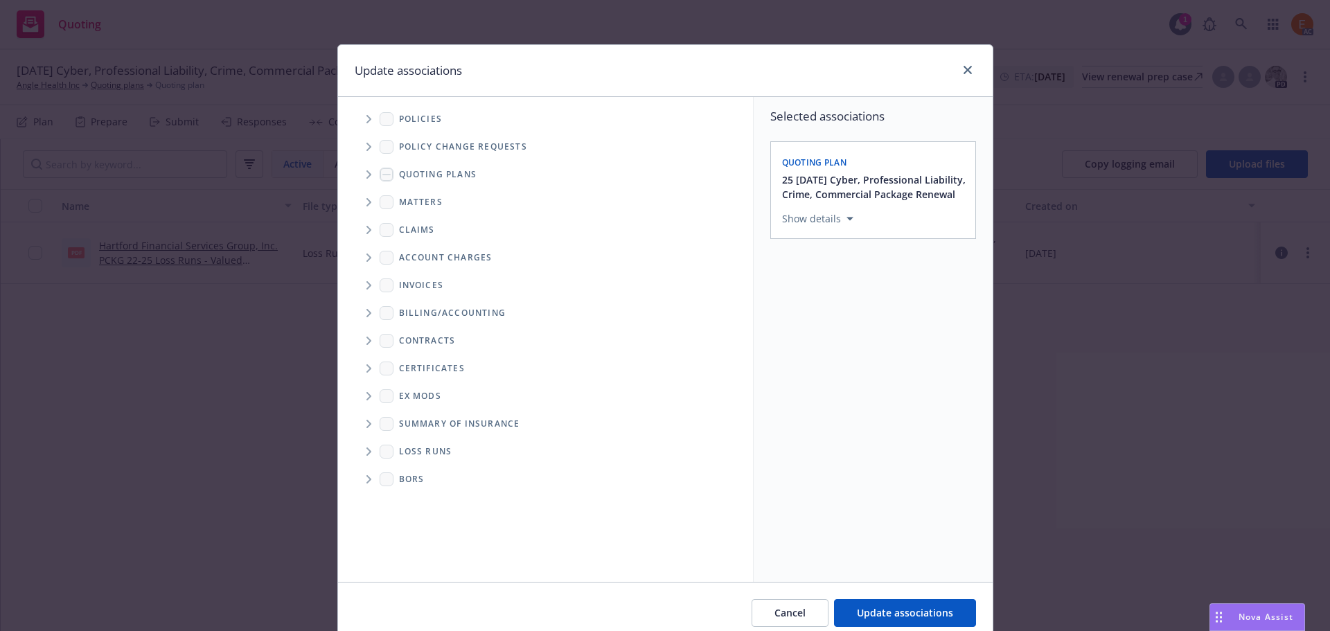
click at [364, 446] on span "Folder Tree Example" at bounding box center [368, 451] width 22 height 22
click at [427, 506] on link "2025" at bounding box center [432, 501] width 22 height 15
checkbox input "true"
click at [918, 607] on span "Update associations" at bounding box center [905, 612] width 96 height 13
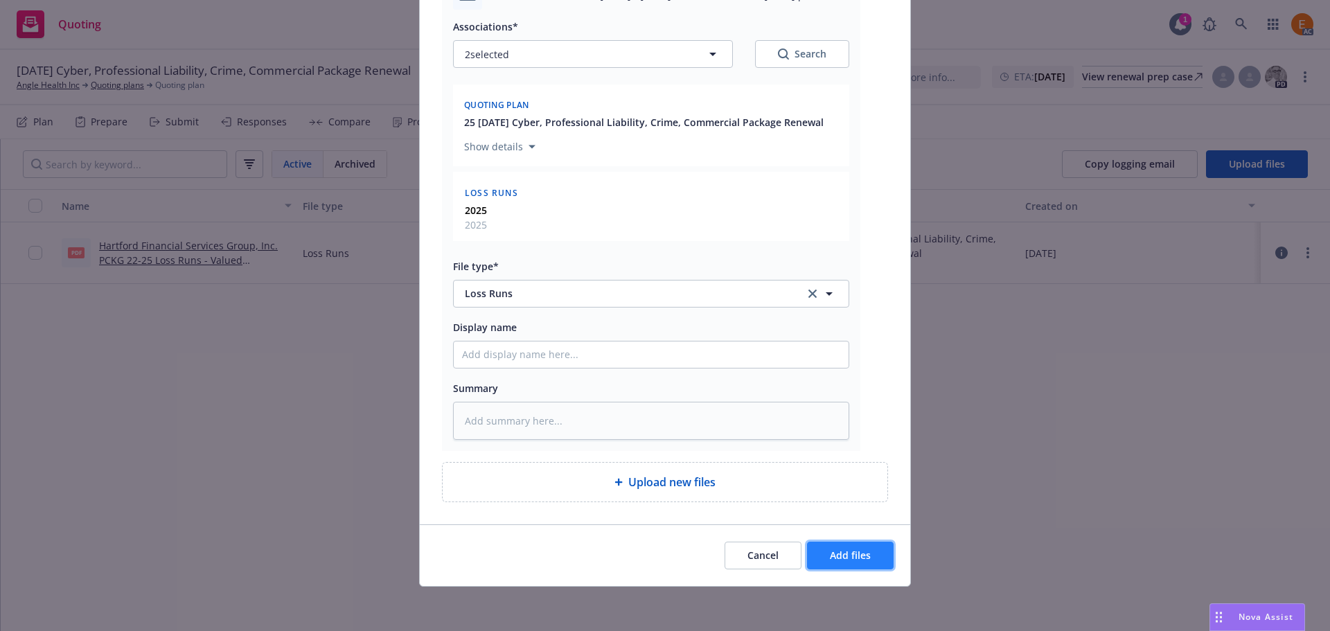
click at [860, 551] on span "Add files" at bounding box center [850, 554] width 41 height 13
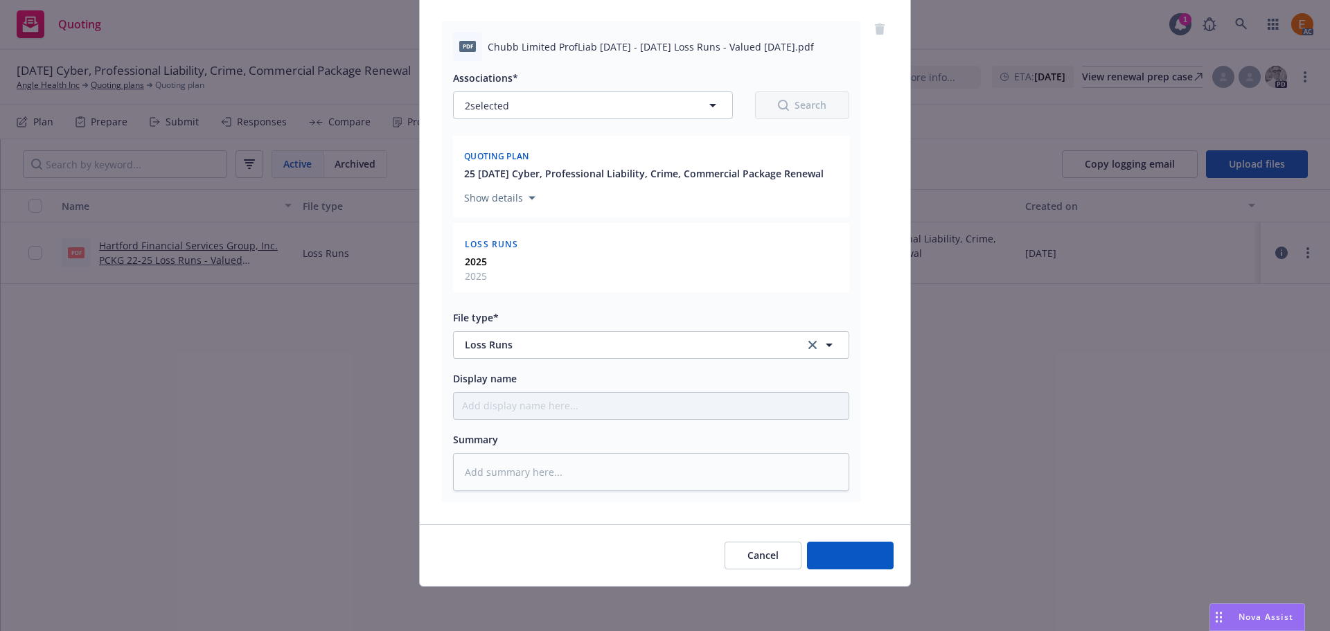
scroll to position [156, 0]
type textarea "x"
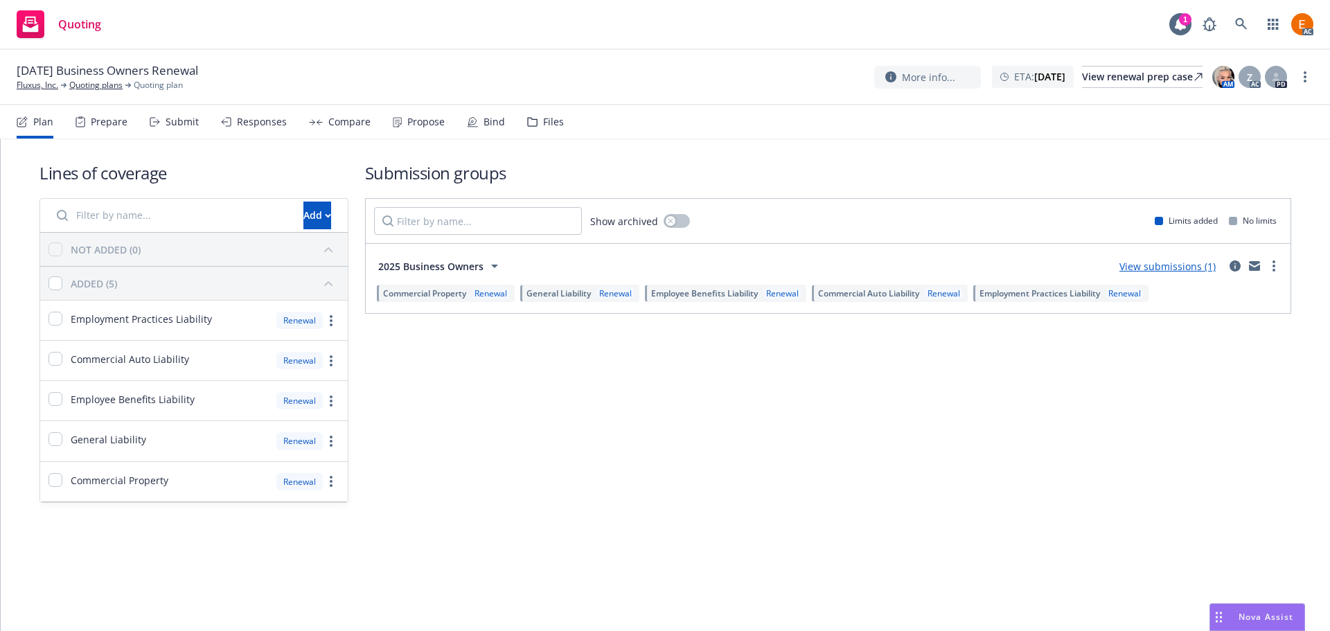
drag, startPoint x: 557, startPoint y: 125, endPoint x: 542, endPoint y: 120, distance: 15.3
click at [556, 125] on div "Files" at bounding box center [553, 121] width 21 height 11
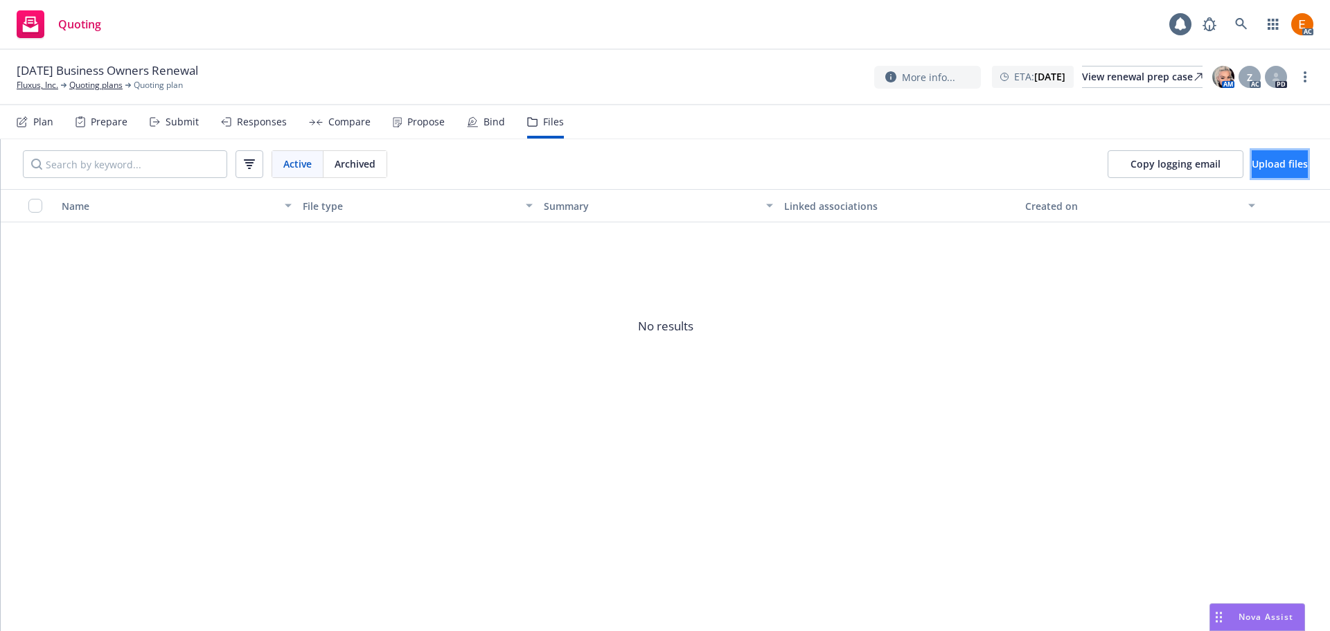
click at [1287, 163] on button "Upload files" at bounding box center [1279, 164] width 56 height 28
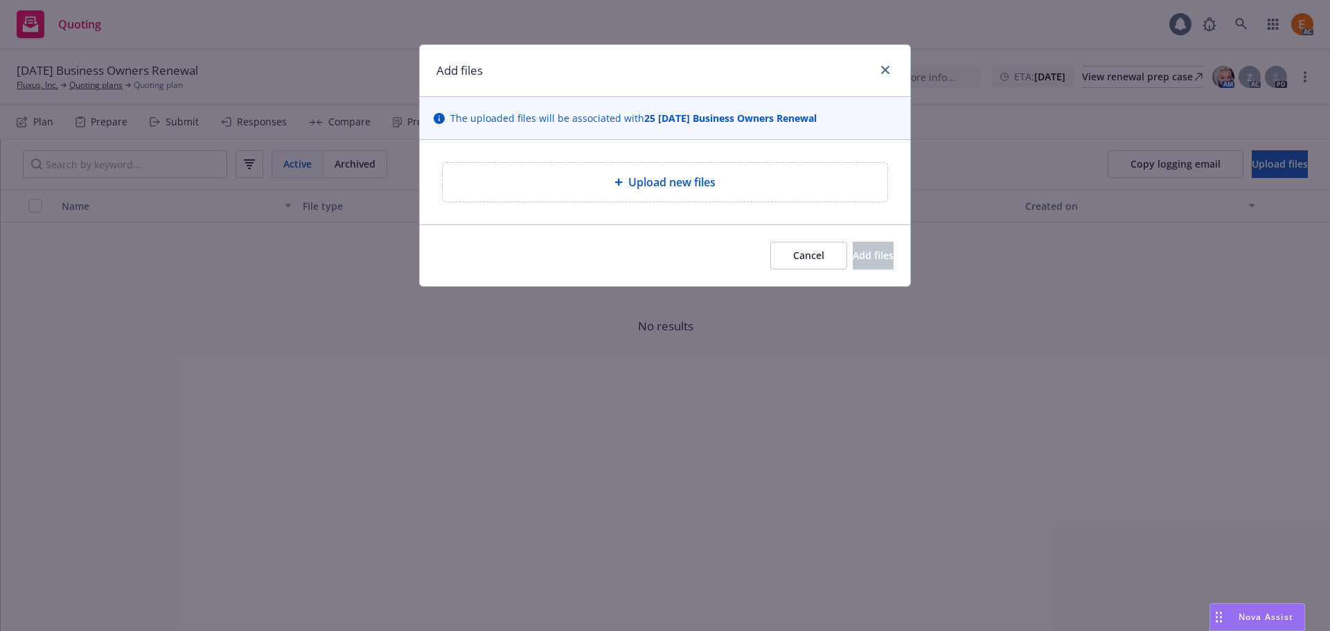
click at [526, 162] on div "Upload new files" at bounding box center [665, 182] width 446 height 40
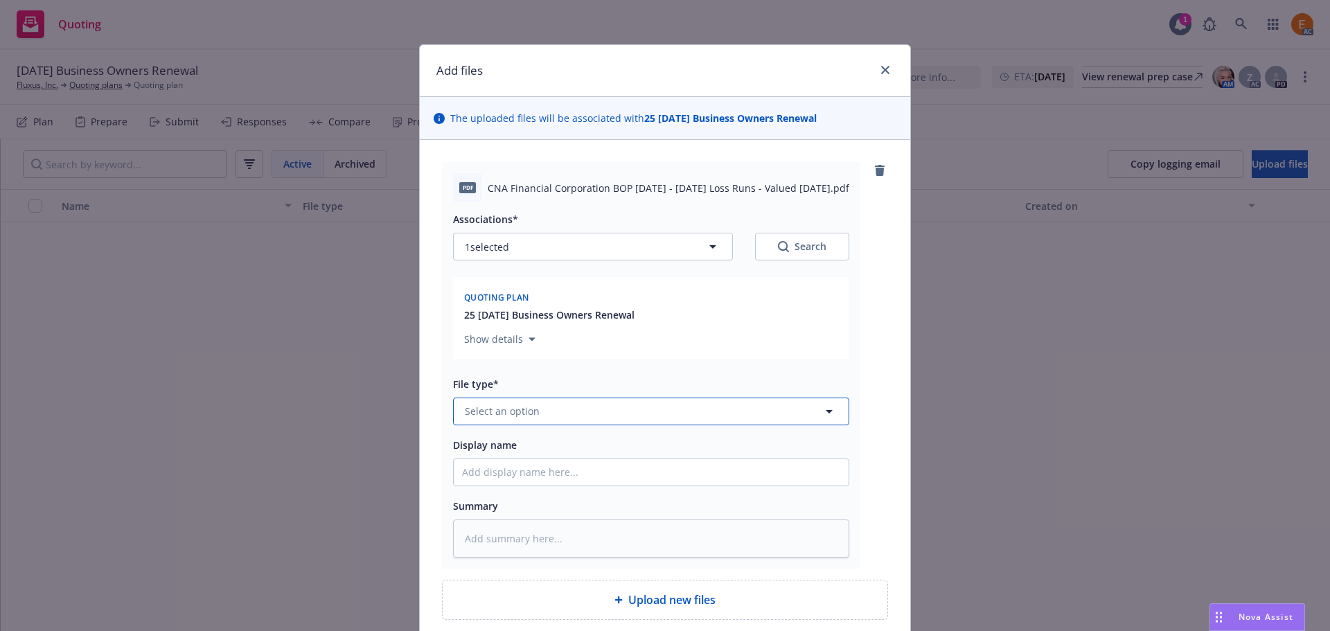
click at [535, 402] on button "Select an option" at bounding box center [651, 411] width 396 height 28
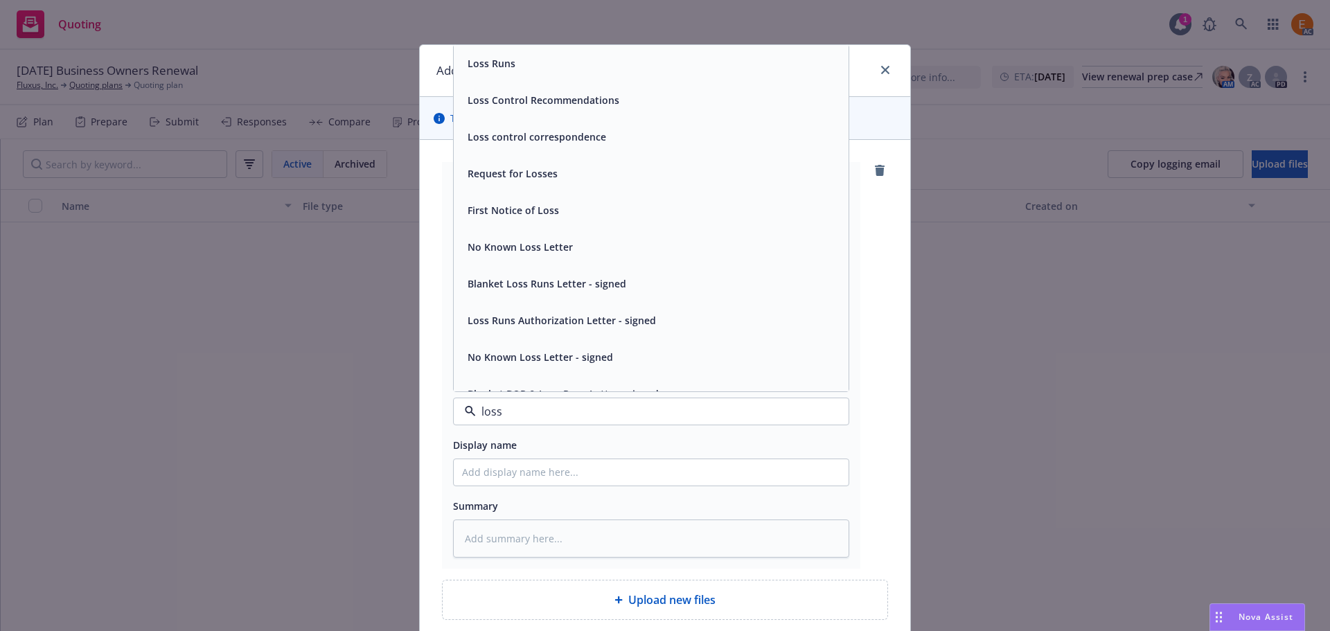
type input "loss r"
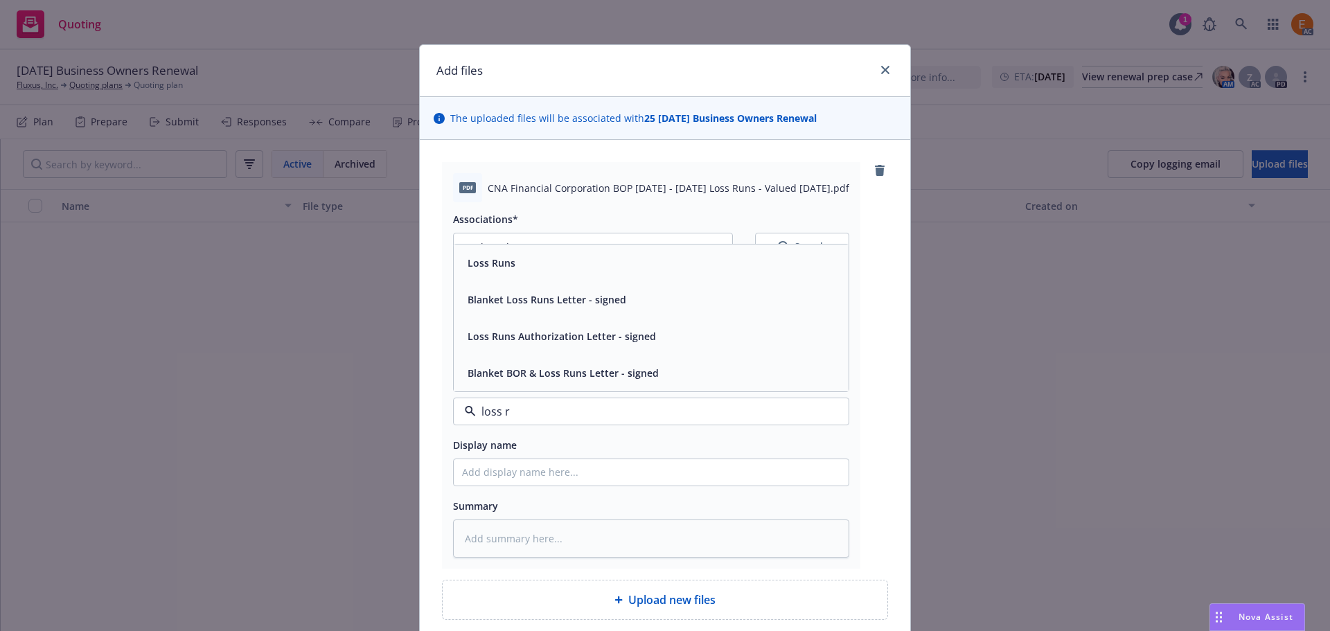
click at [560, 262] on div "Loss Runs" at bounding box center [651, 263] width 378 height 20
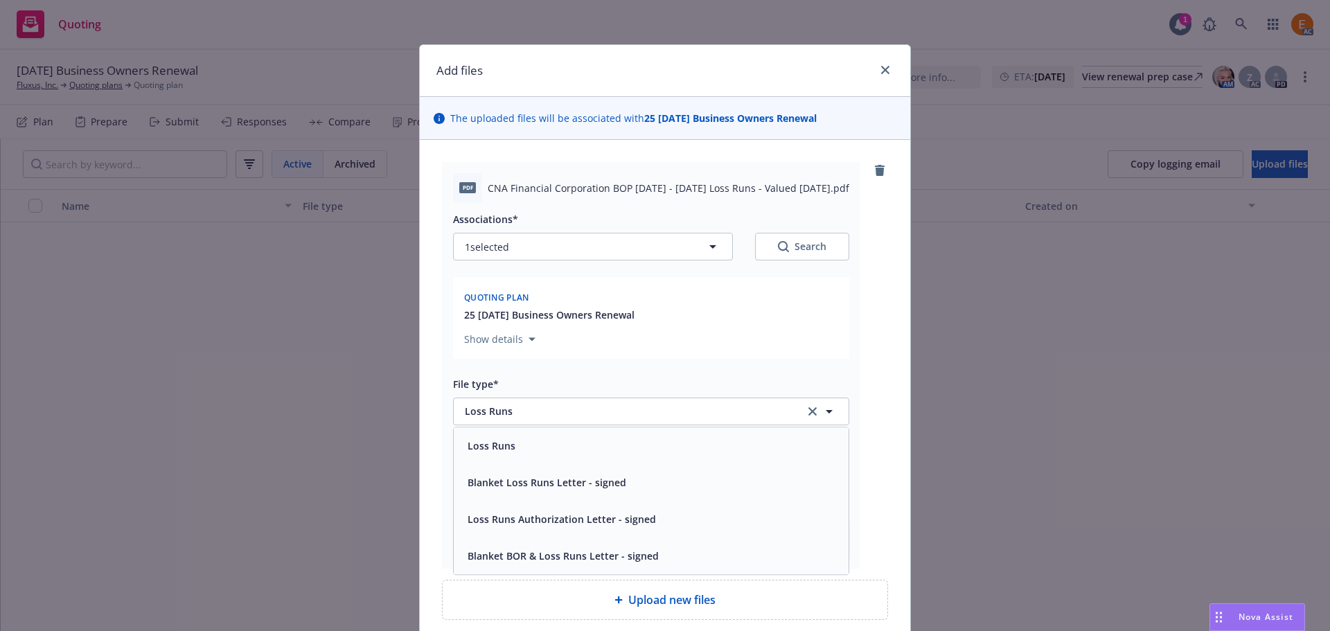
click at [787, 243] on div "Search" at bounding box center [802, 247] width 48 height 14
type textarea "x"
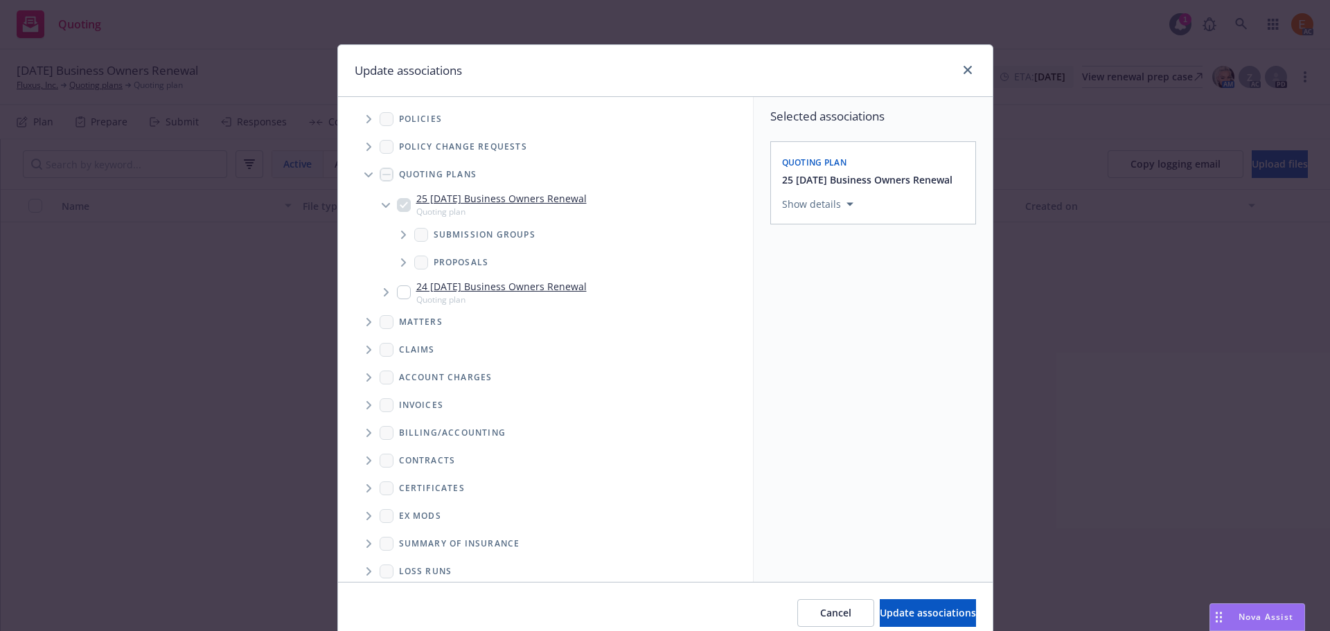
drag, startPoint x: 351, startPoint y: 169, endPoint x: 377, endPoint y: 246, distance: 81.0
click at [357, 169] on span "Tree Example" at bounding box center [368, 174] width 22 height 22
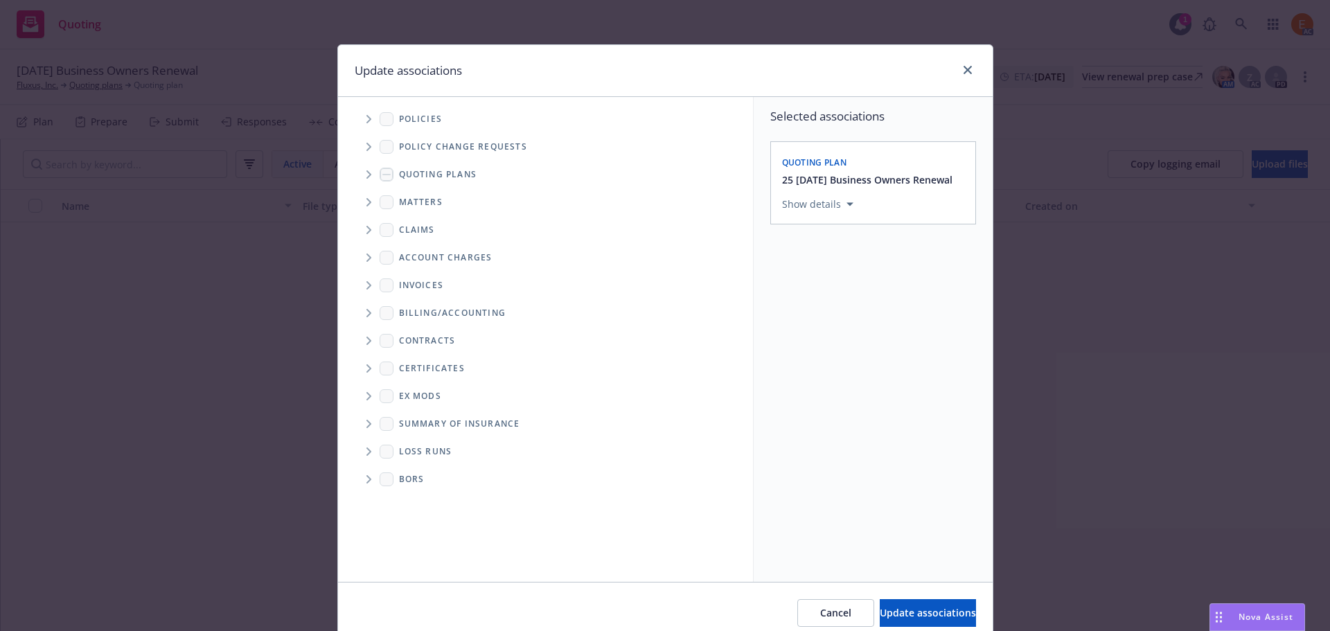
click at [366, 452] on icon "Folder Tree Example" at bounding box center [369, 451] width 6 height 8
click at [423, 477] on link "New Loss Runs folder" at bounding box center [471, 475] width 100 height 15
checkbox input "true"
click at [870, 291] on button "Select an option" at bounding box center [873, 300] width 182 height 28
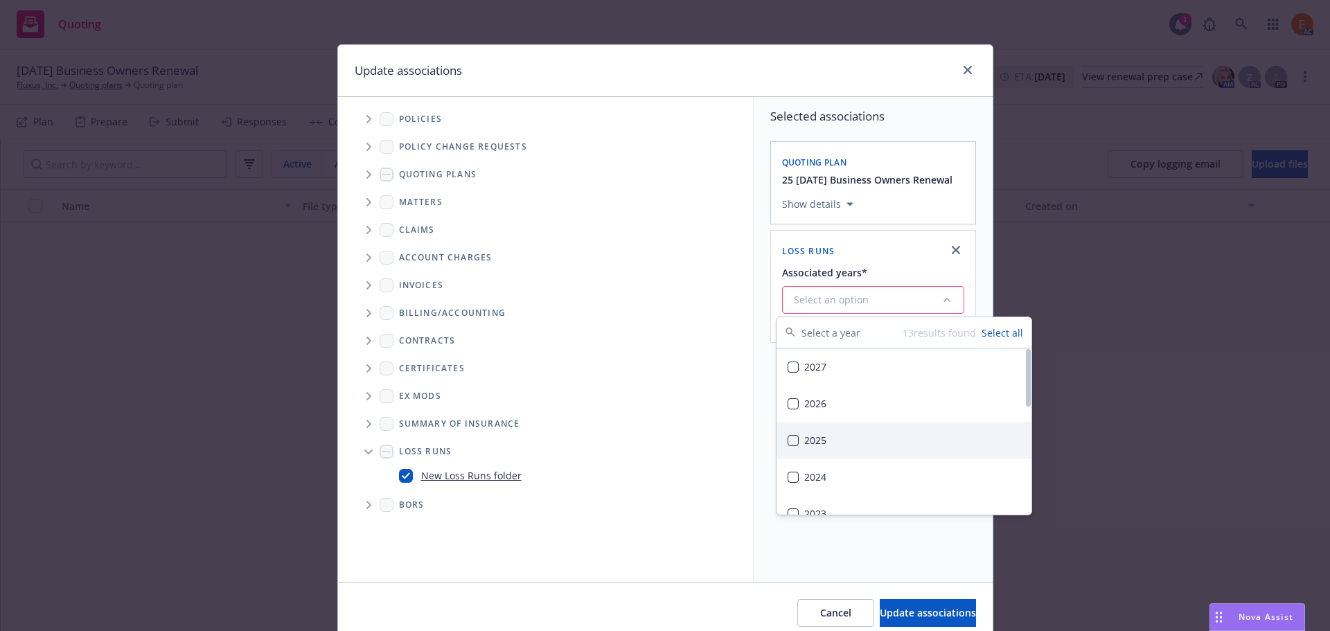
click at [859, 451] on div "2025" at bounding box center [903, 440] width 255 height 37
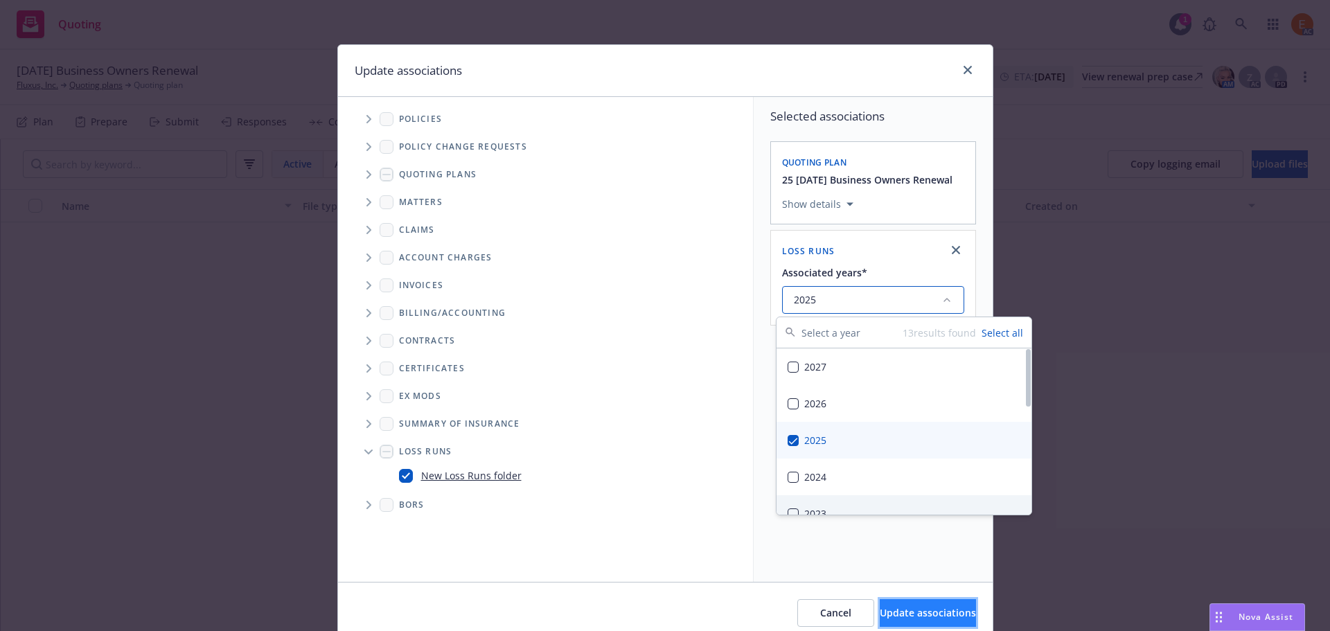
click at [887, 605] on button "Update associations" at bounding box center [927, 613] width 96 height 28
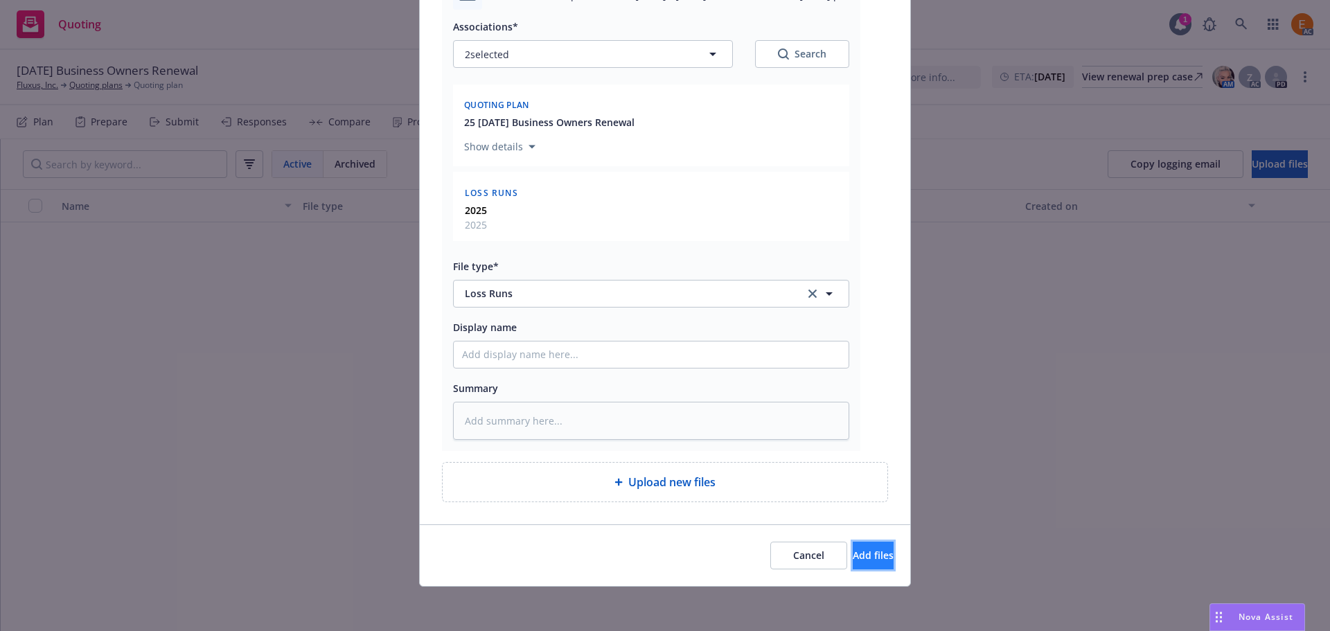
click at [859, 555] on span "Add files" at bounding box center [872, 554] width 41 height 13
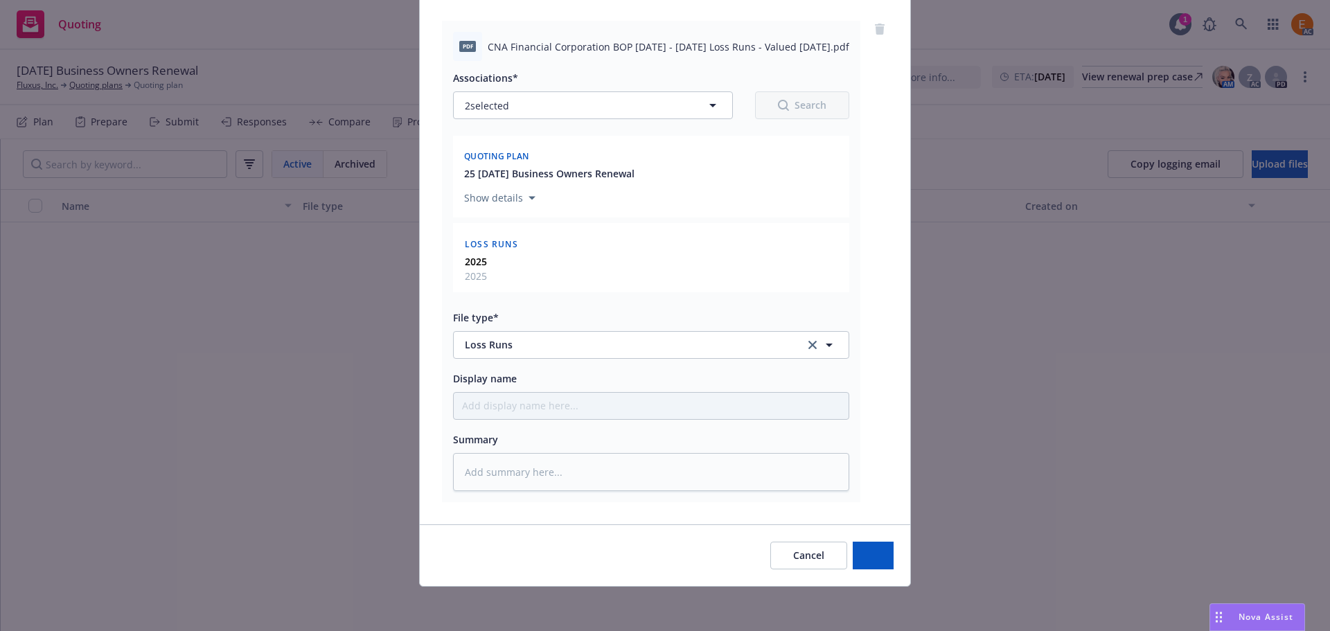
scroll to position [141, 0]
type textarea "x"
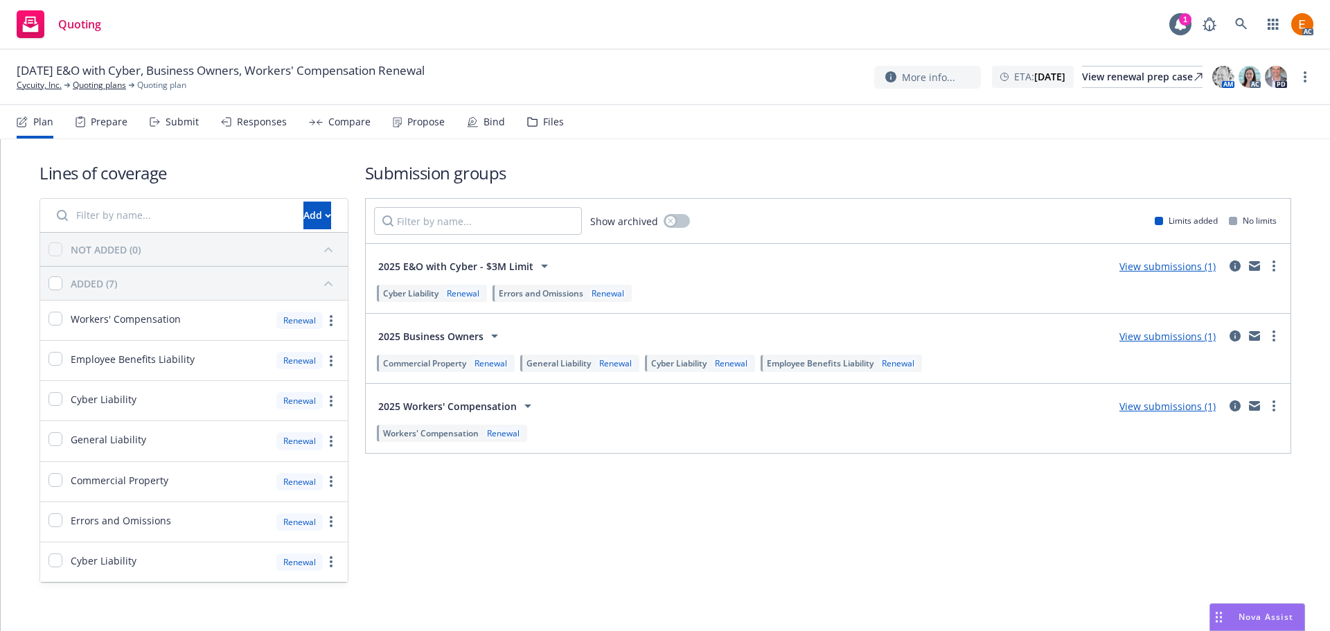
click at [535, 120] on div "Files" at bounding box center [545, 121] width 37 height 33
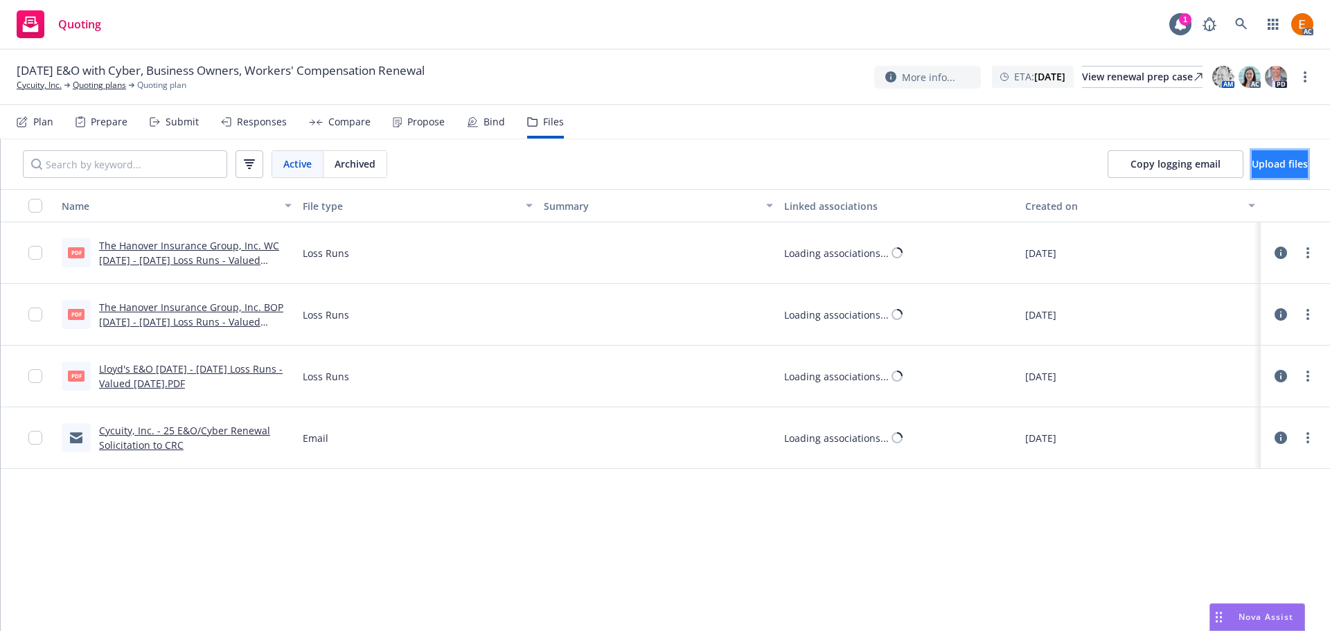
click at [1264, 168] on span "Upload files" at bounding box center [1279, 163] width 56 height 13
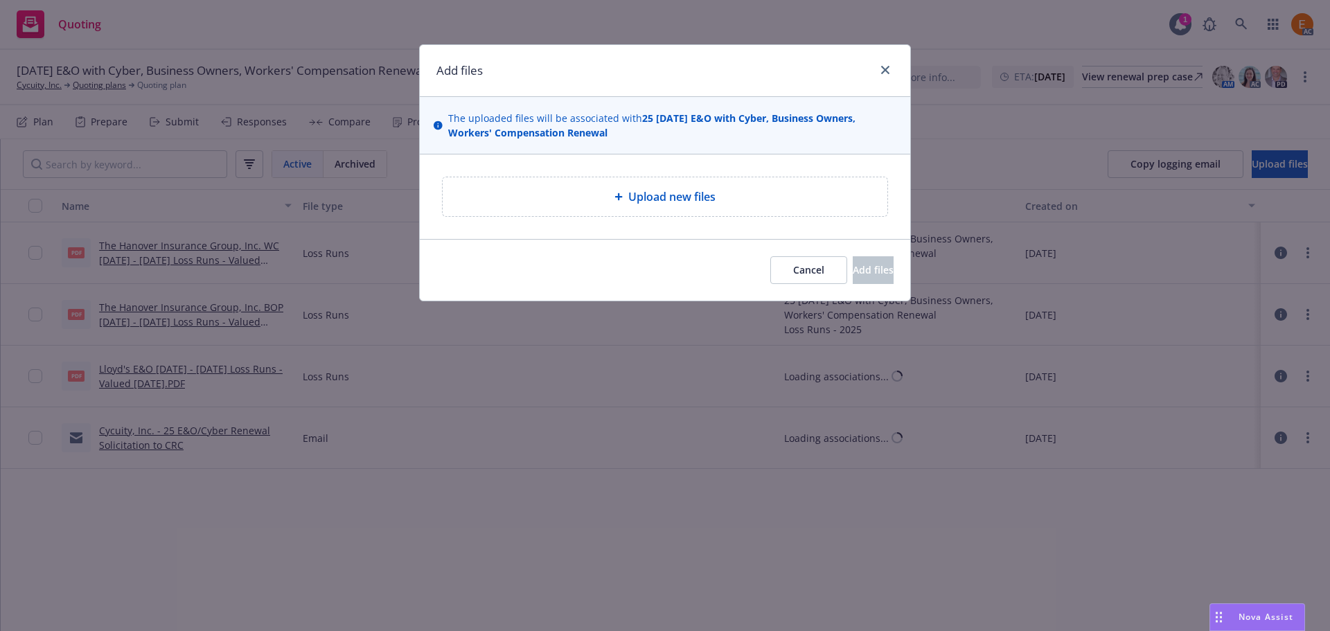
click at [673, 190] on span "Upload new files" at bounding box center [671, 196] width 87 height 17
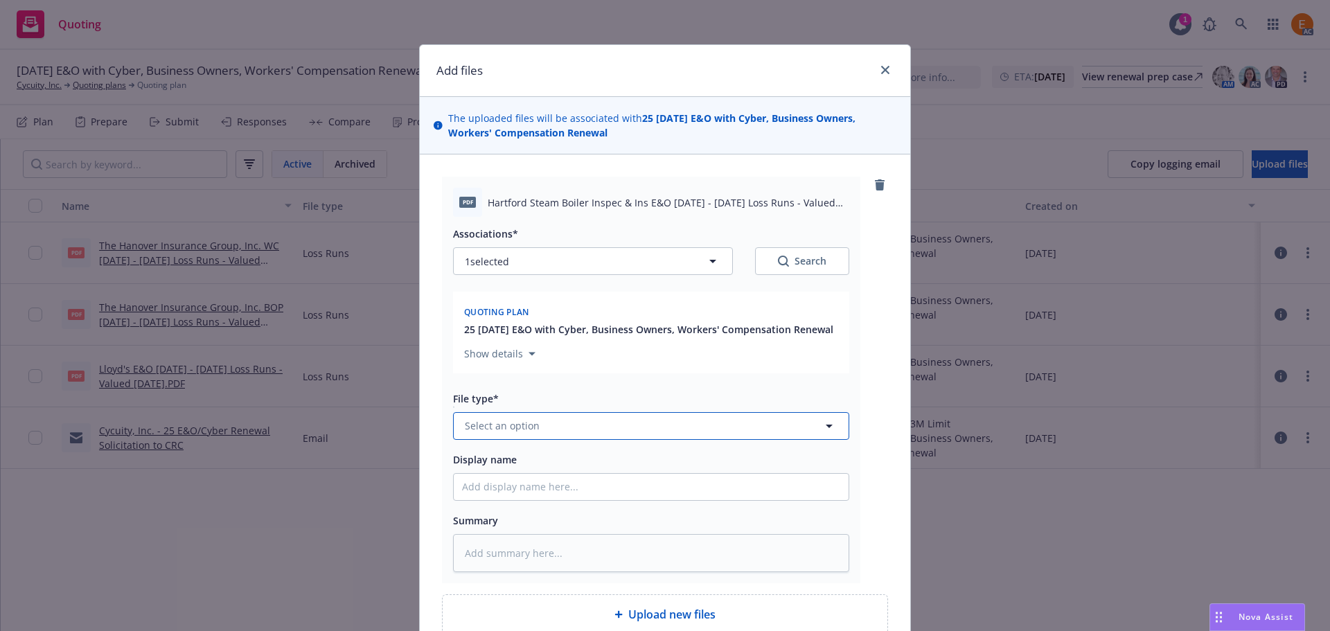
click at [609, 415] on button "Select an option" at bounding box center [651, 426] width 396 height 28
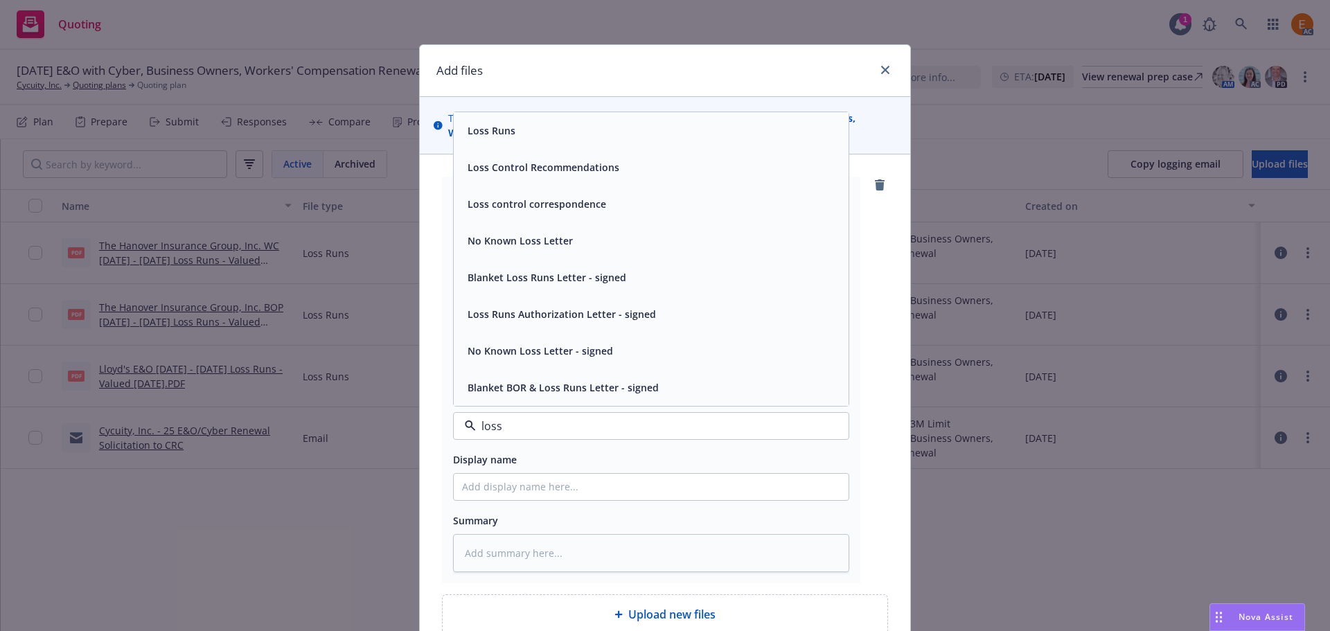
type input "loss r"
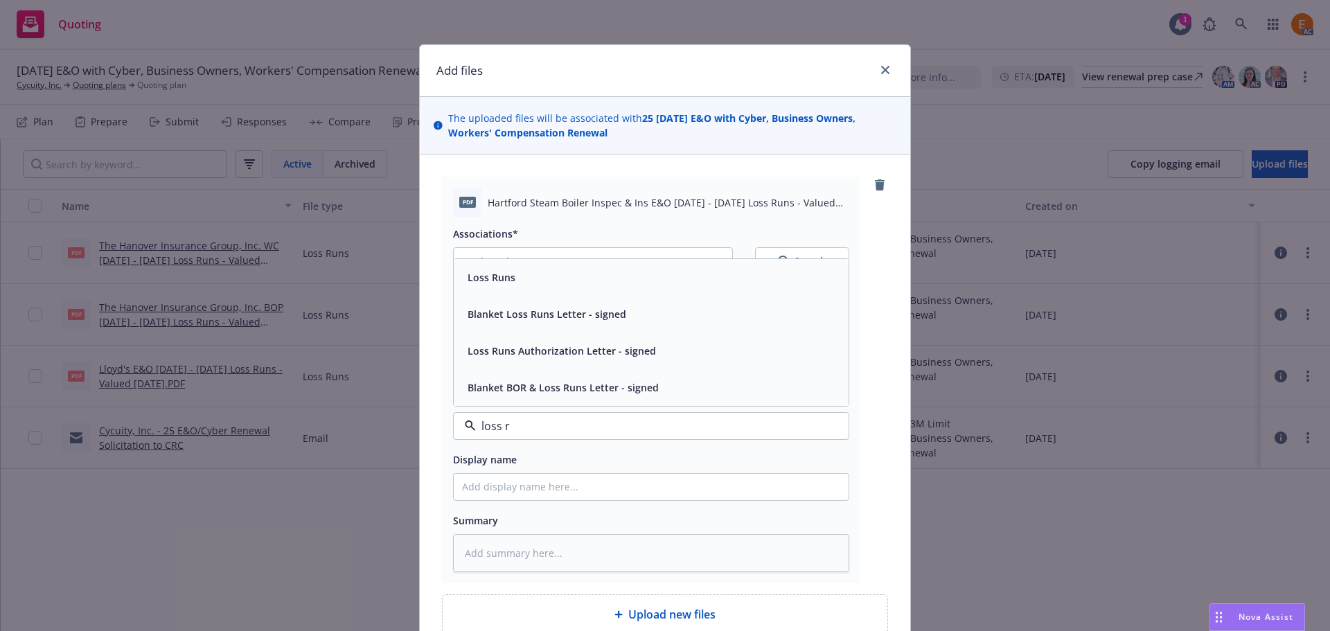
click at [548, 292] on div "Loss Runs" at bounding box center [651, 277] width 395 height 37
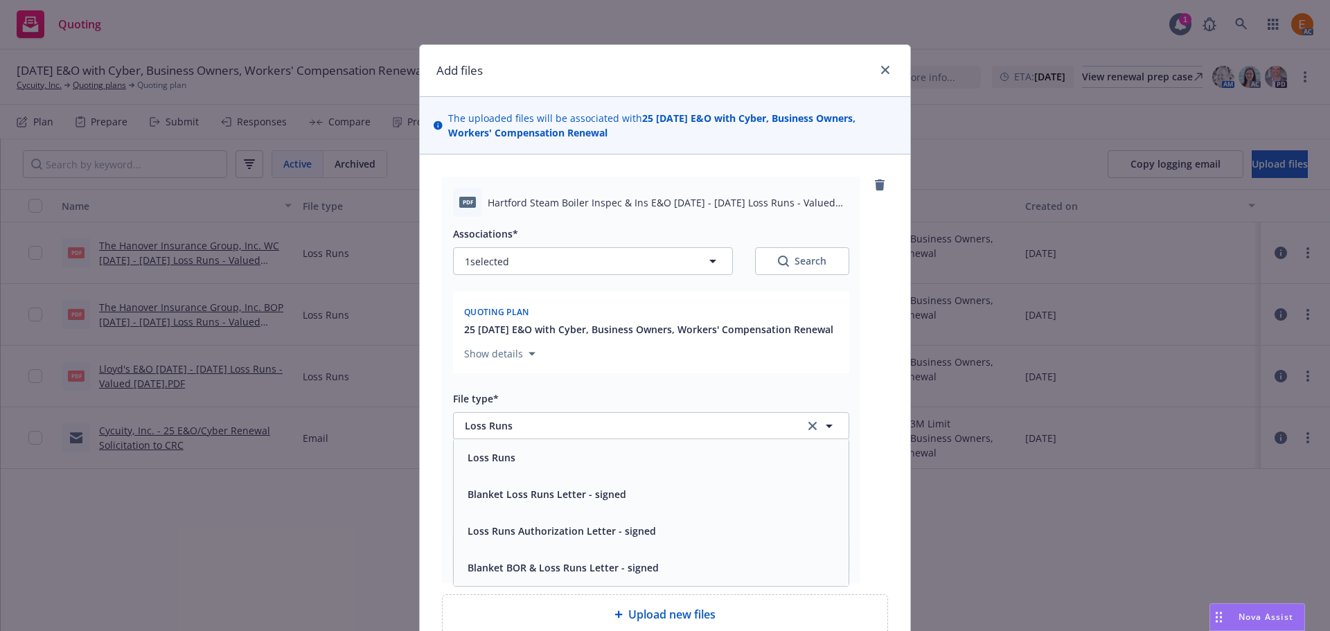
click at [811, 281] on div "Associations* 1 selected Search Quoting plan 25 11/06/25 E&O with Cyber, Busine…" at bounding box center [651, 302] width 396 height 154
click at [788, 267] on div "Search" at bounding box center [802, 261] width 48 height 14
type textarea "x"
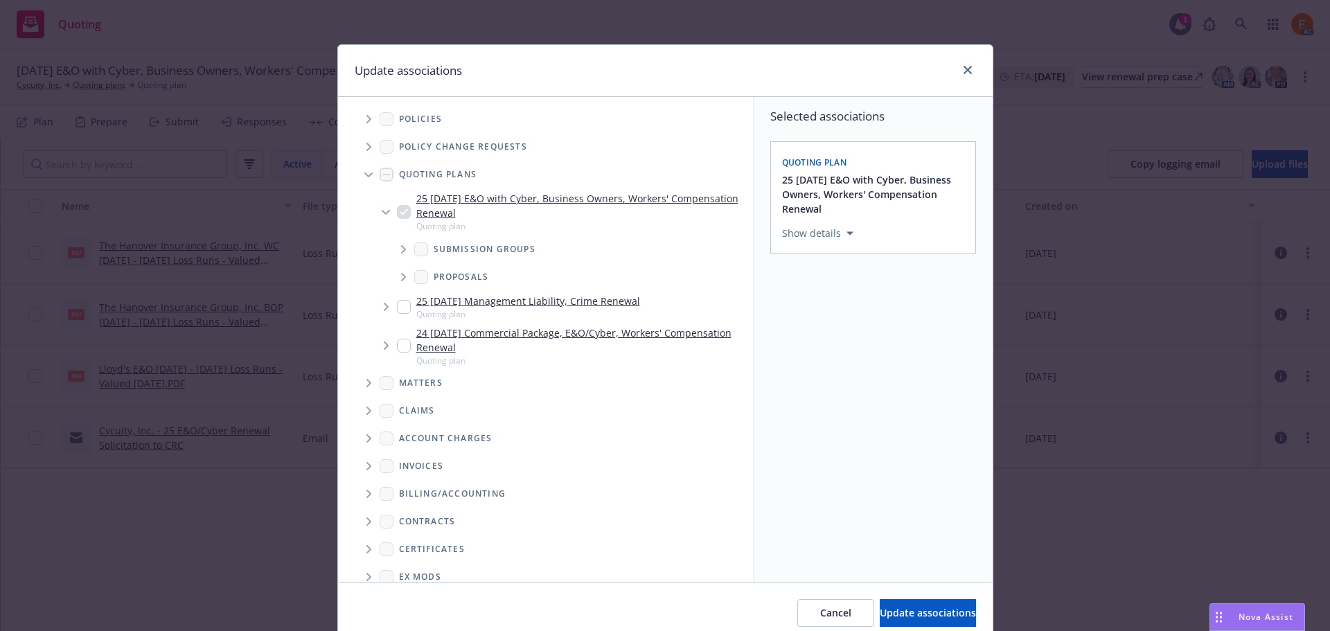
click at [357, 179] on span "Tree Example" at bounding box center [368, 174] width 22 height 22
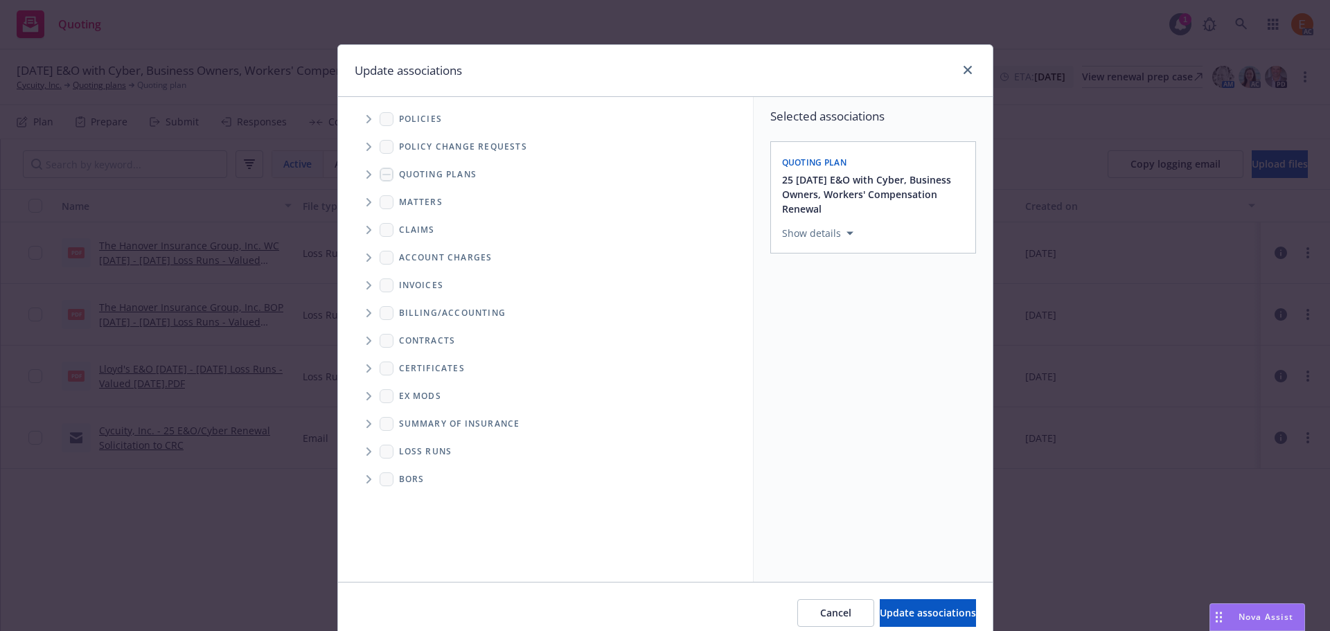
click at [363, 443] on span "Folder Tree Example" at bounding box center [368, 451] width 22 height 22
click at [422, 490] on div "2025" at bounding box center [567, 501] width 359 height 26
click at [421, 506] on link "2025" at bounding box center [432, 501] width 22 height 15
checkbox input "true"
click at [923, 614] on span "Update associations" at bounding box center [927, 612] width 96 height 13
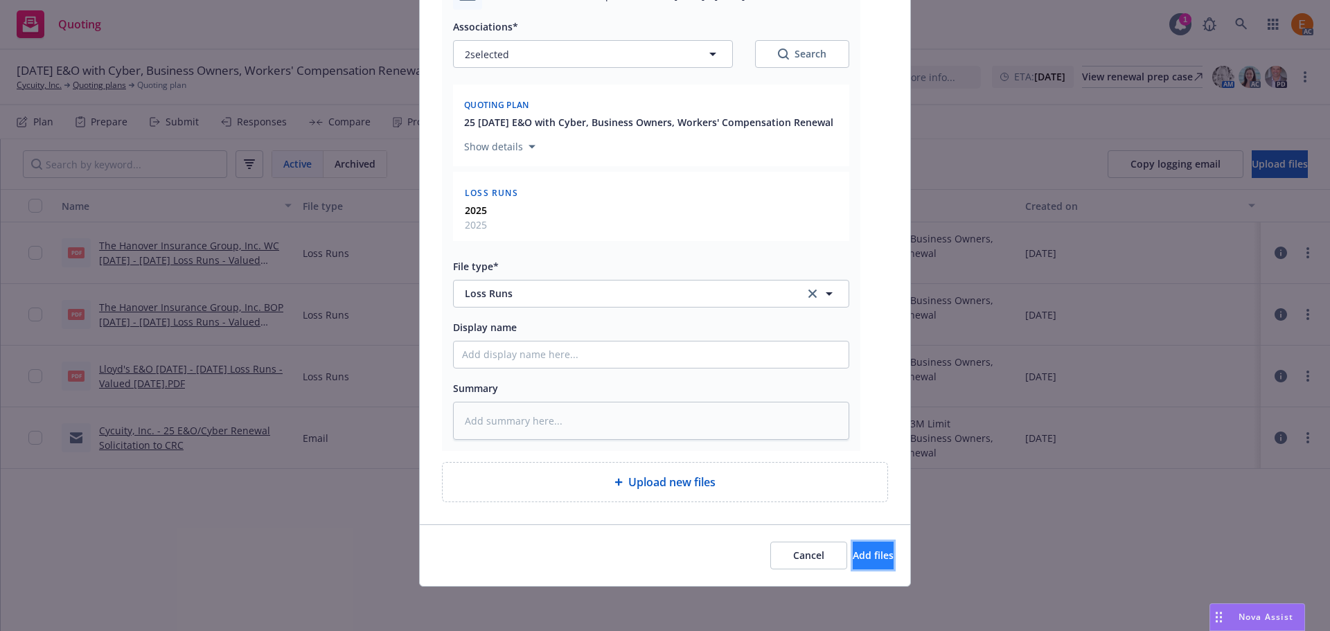
click at [855, 546] on button "Add files" at bounding box center [872, 556] width 41 height 28
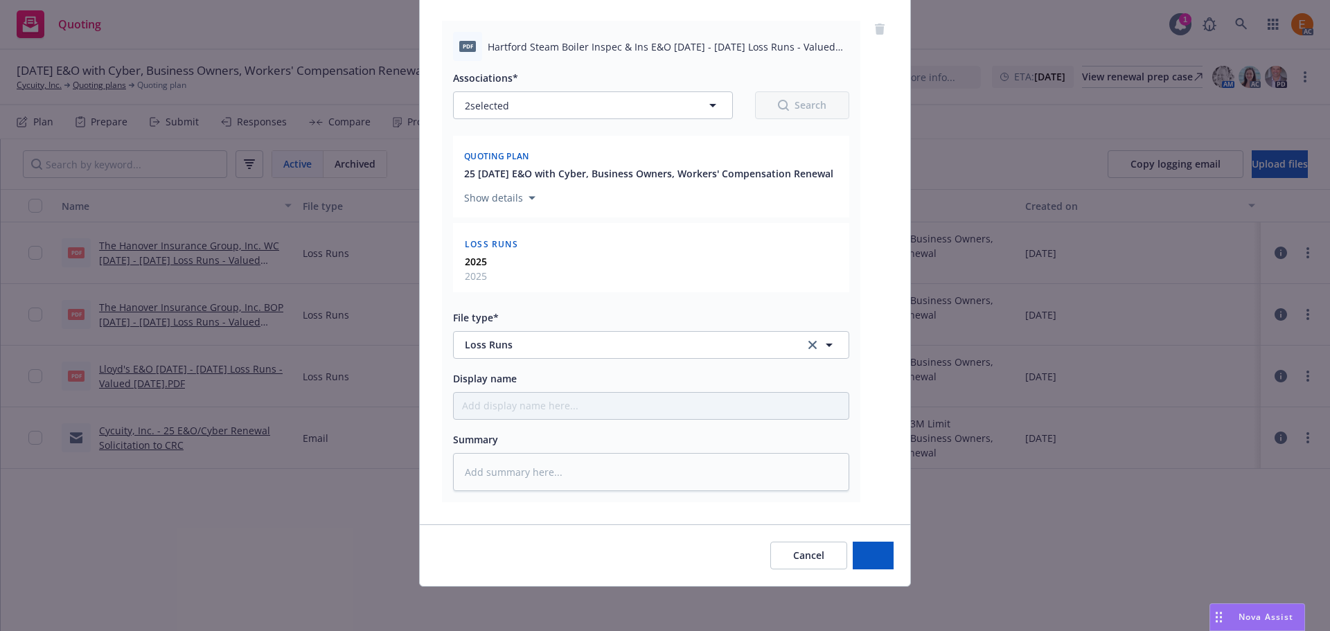
type textarea "x"
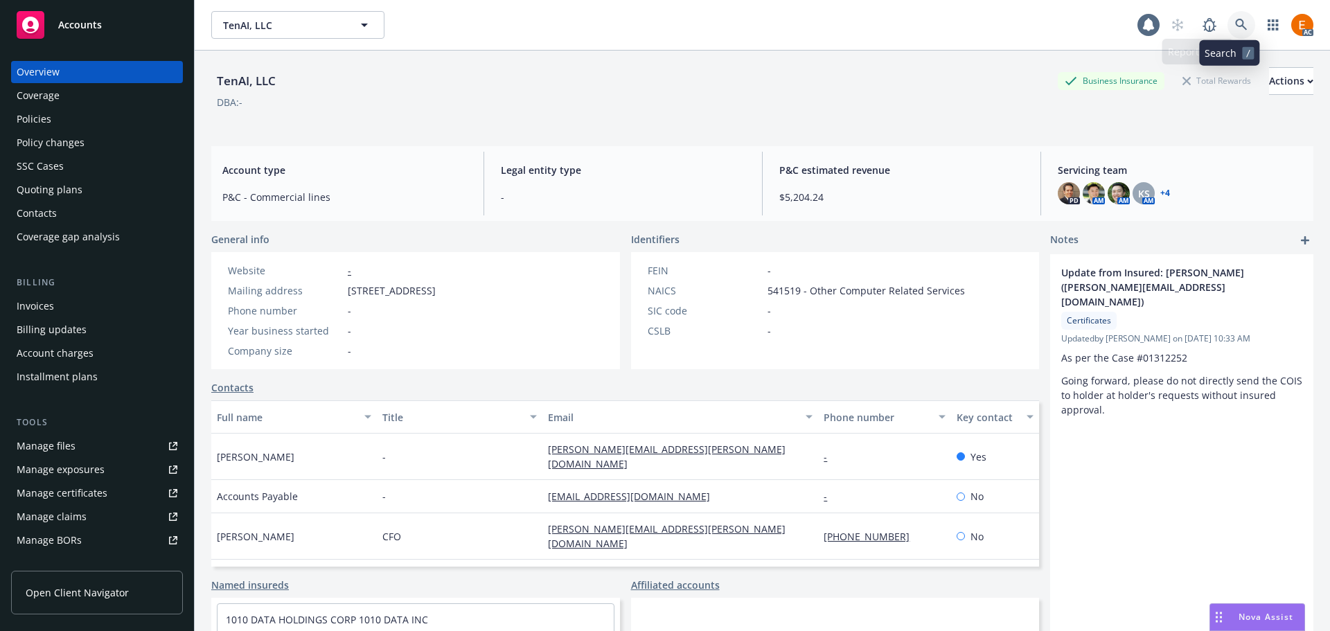
click at [1235, 20] on icon at bounding box center [1241, 25] width 12 height 12
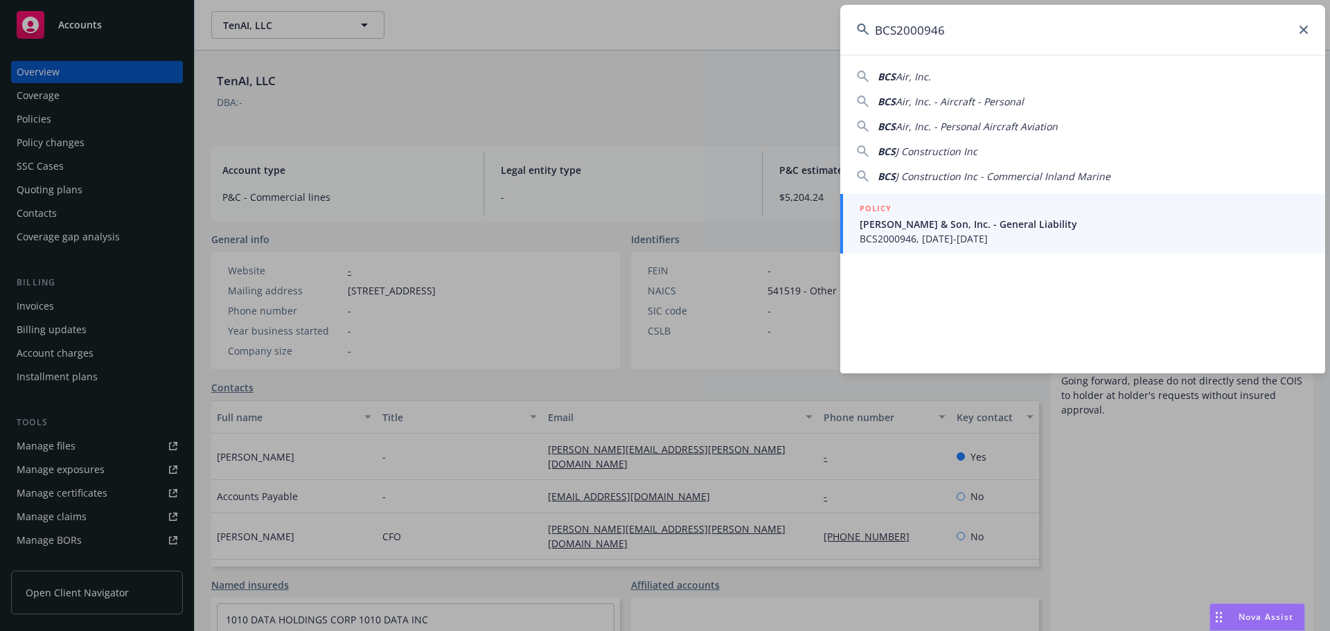
type input "BCS2000946"
click at [929, 213] on div "POLICY" at bounding box center [1083, 209] width 449 height 15
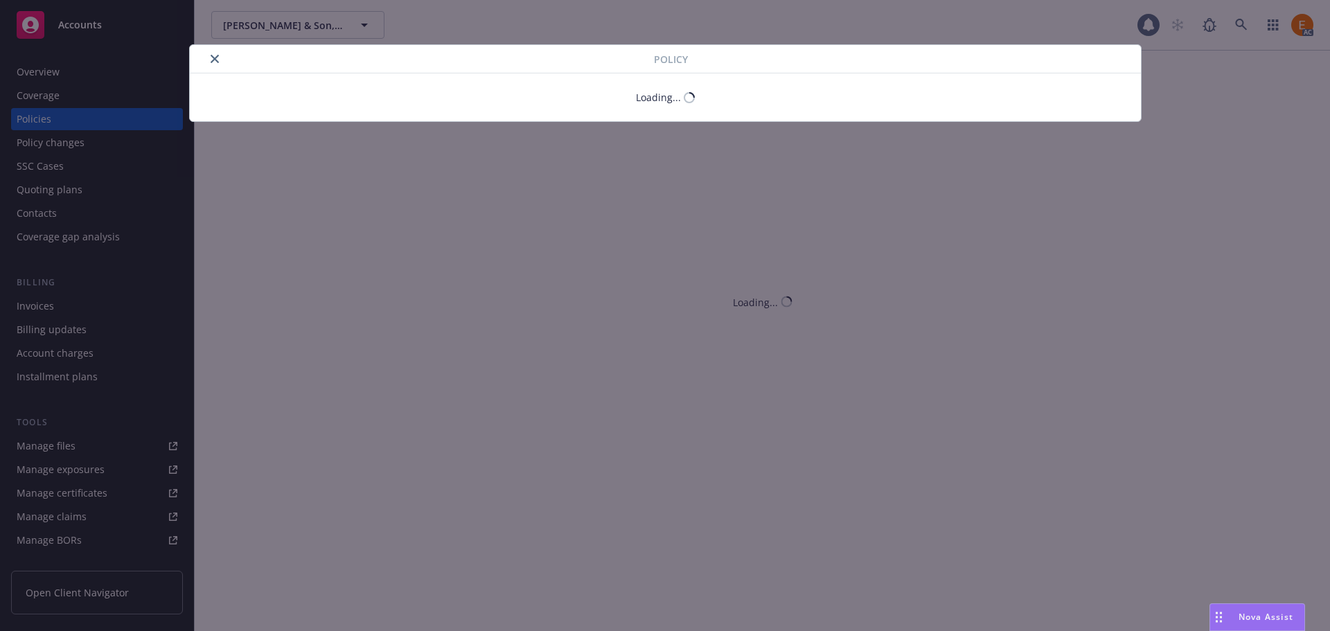
click at [211, 60] on icon "close" at bounding box center [215, 59] width 8 height 8
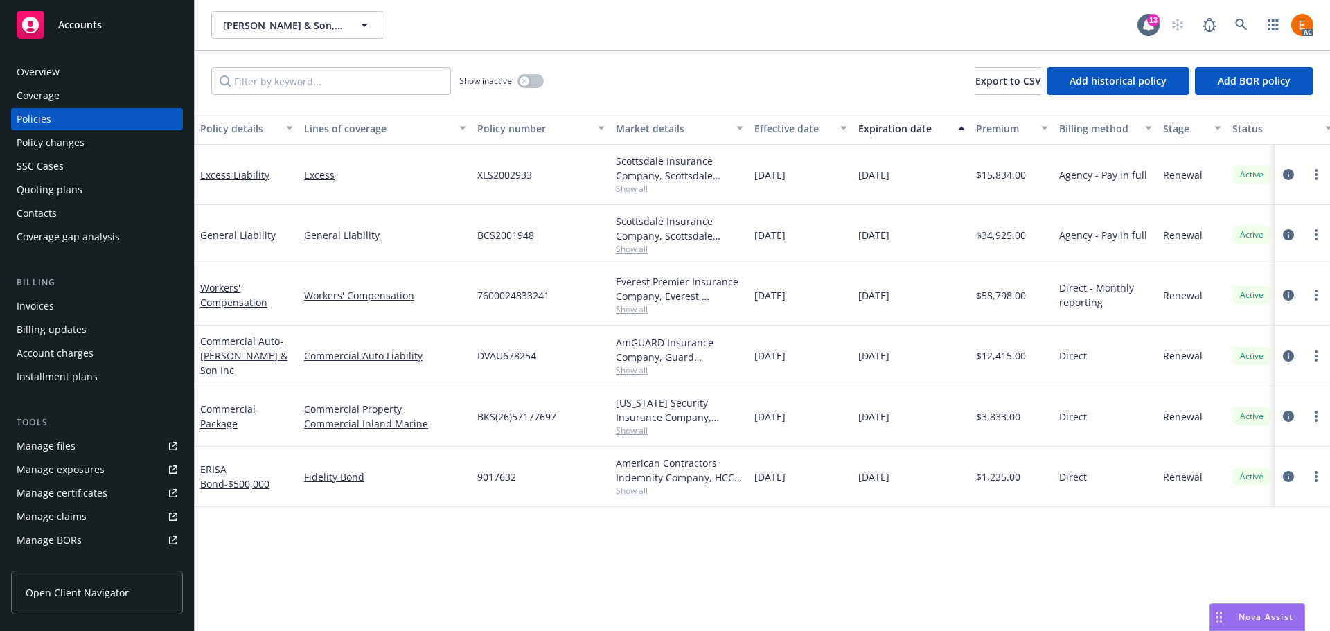
click at [98, 71] on div "Overview" at bounding box center [97, 72] width 161 height 22
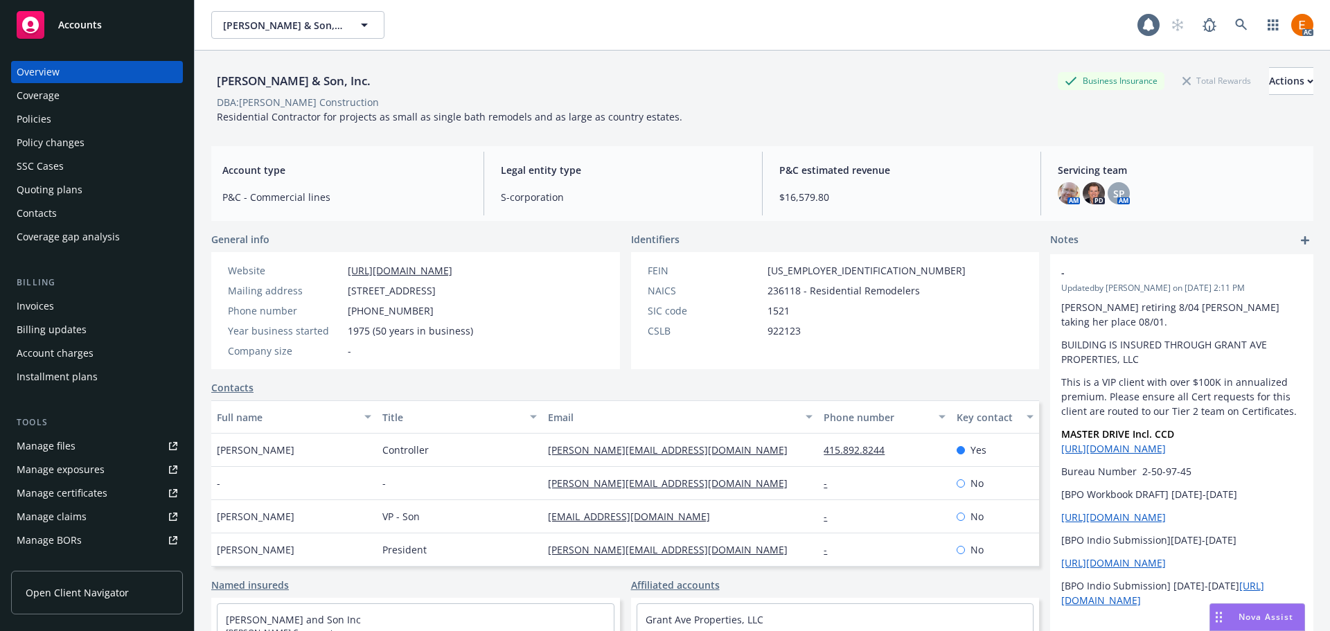
drag, startPoint x: 393, startPoint y: 82, endPoint x: 213, endPoint y: 85, distance: 180.1
click at [213, 85] on div "[PERSON_NAME] & Son, Inc. Business Insurance Total Rewards Actions" at bounding box center [762, 81] width 1102 height 28
copy div "[PERSON_NAME] & Son, Inc."
